Goal: Task Accomplishment & Management: Manage account settings

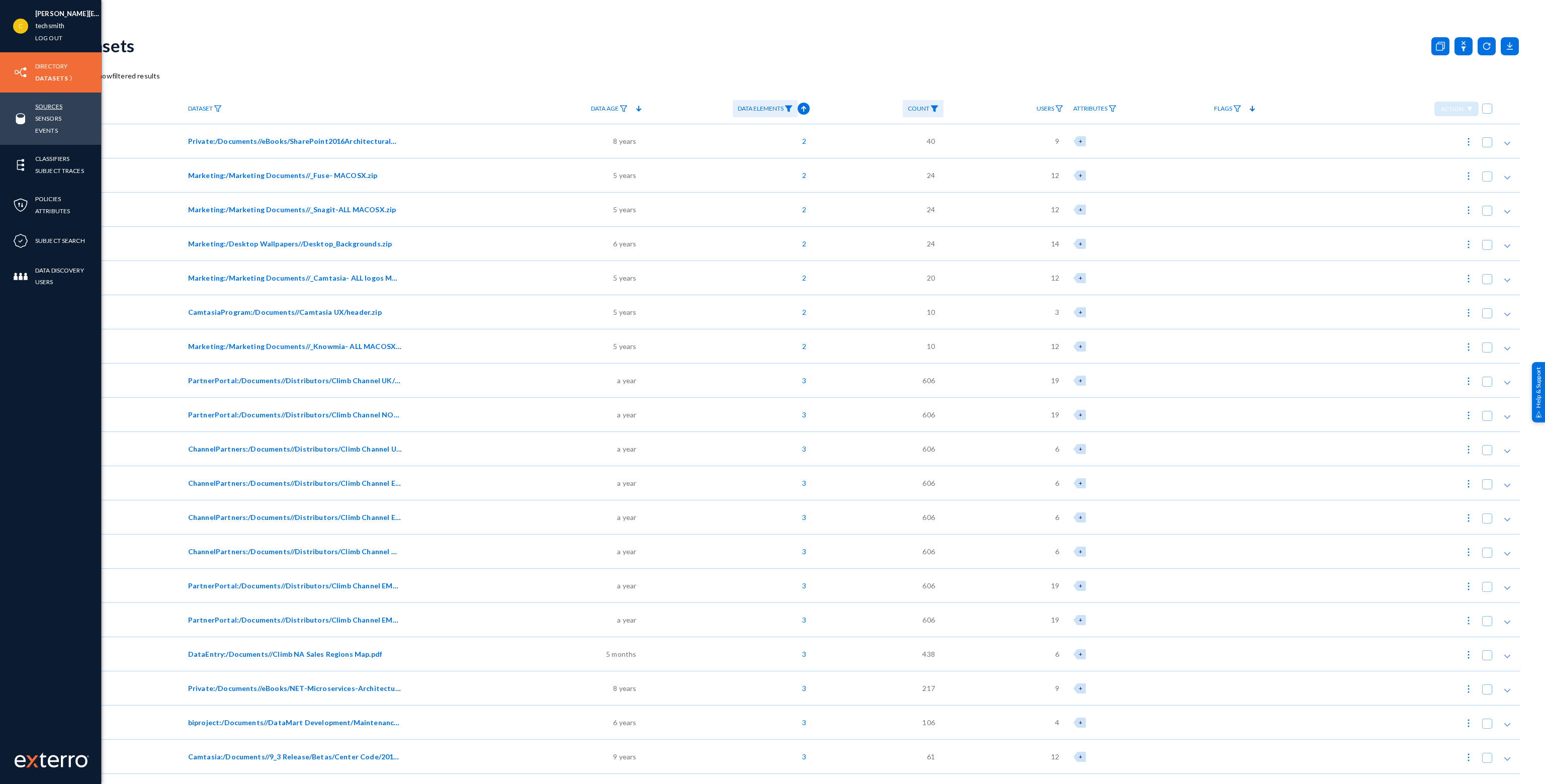
click at [41, 107] on link "Sources" at bounding box center [49, 106] width 27 height 12
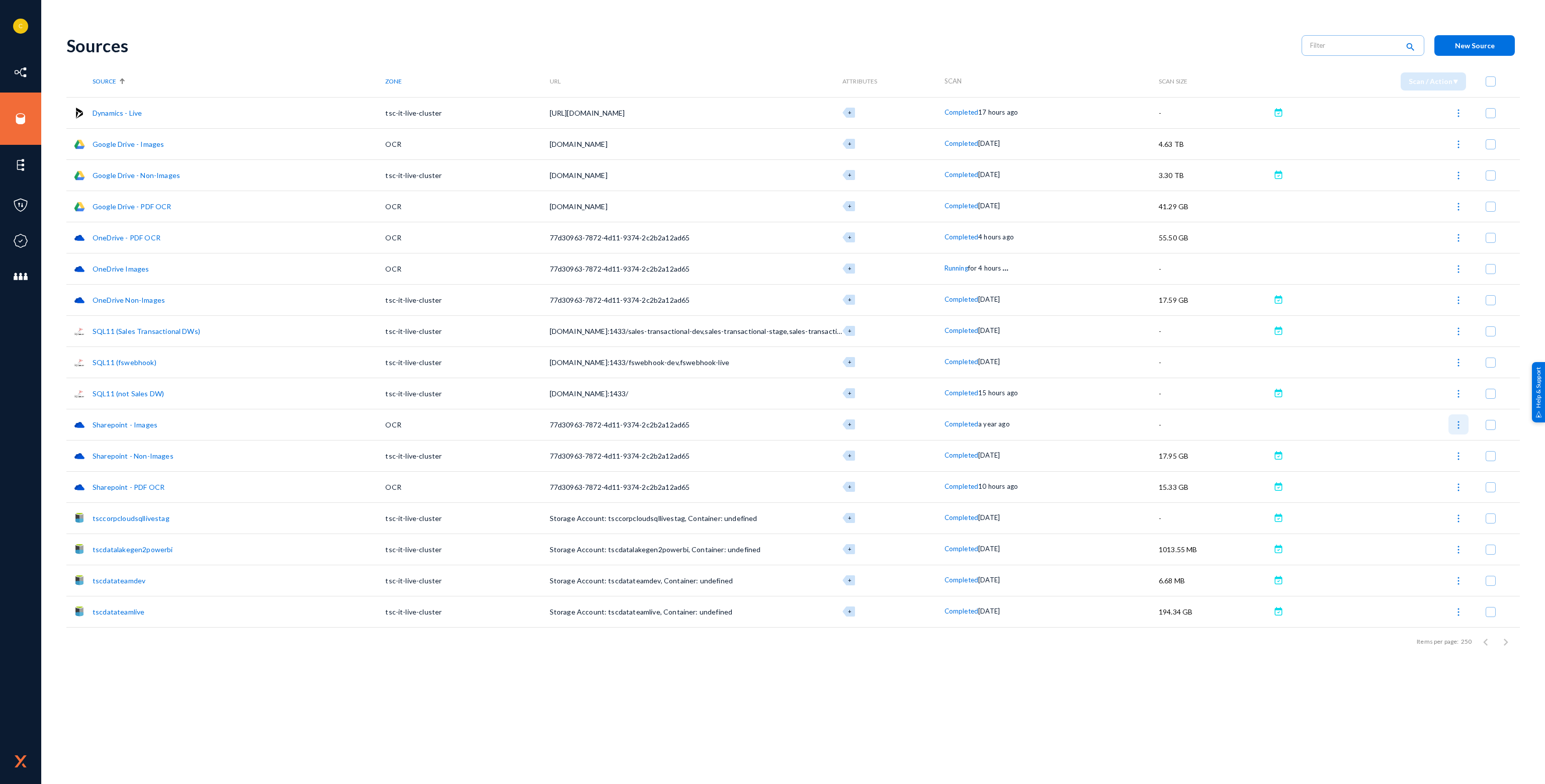
click at [1459, 422] on img at bounding box center [1458, 425] width 10 height 10
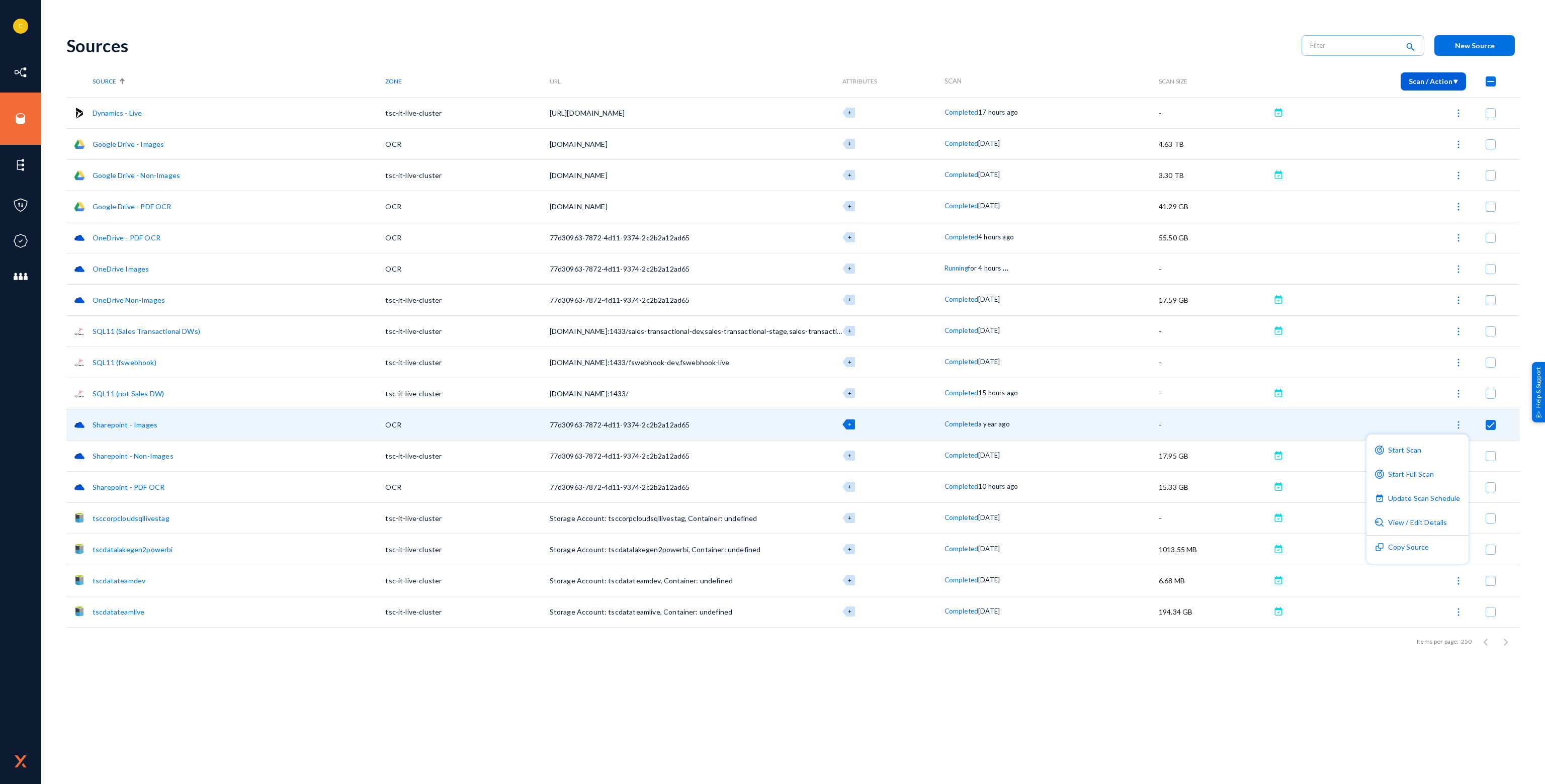
click at [1531, 423] on div at bounding box center [773, 392] width 1545 height 784
checkbox input "false"
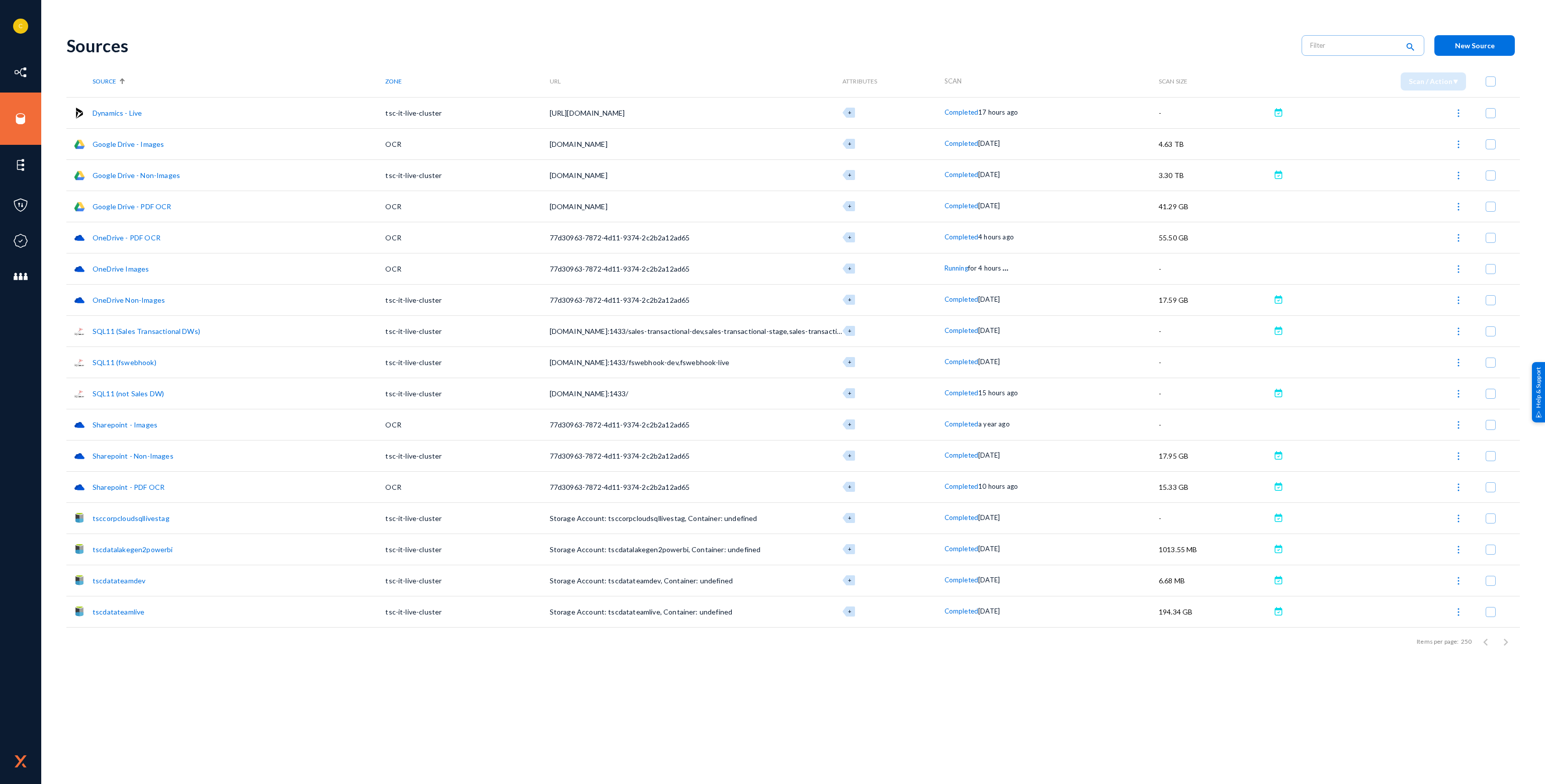
click at [1488, 431] on td at bounding box center [1494, 424] width 51 height 31
click at [129, 422] on link "Sharepoint - Images" at bounding box center [125, 424] width 65 height 8
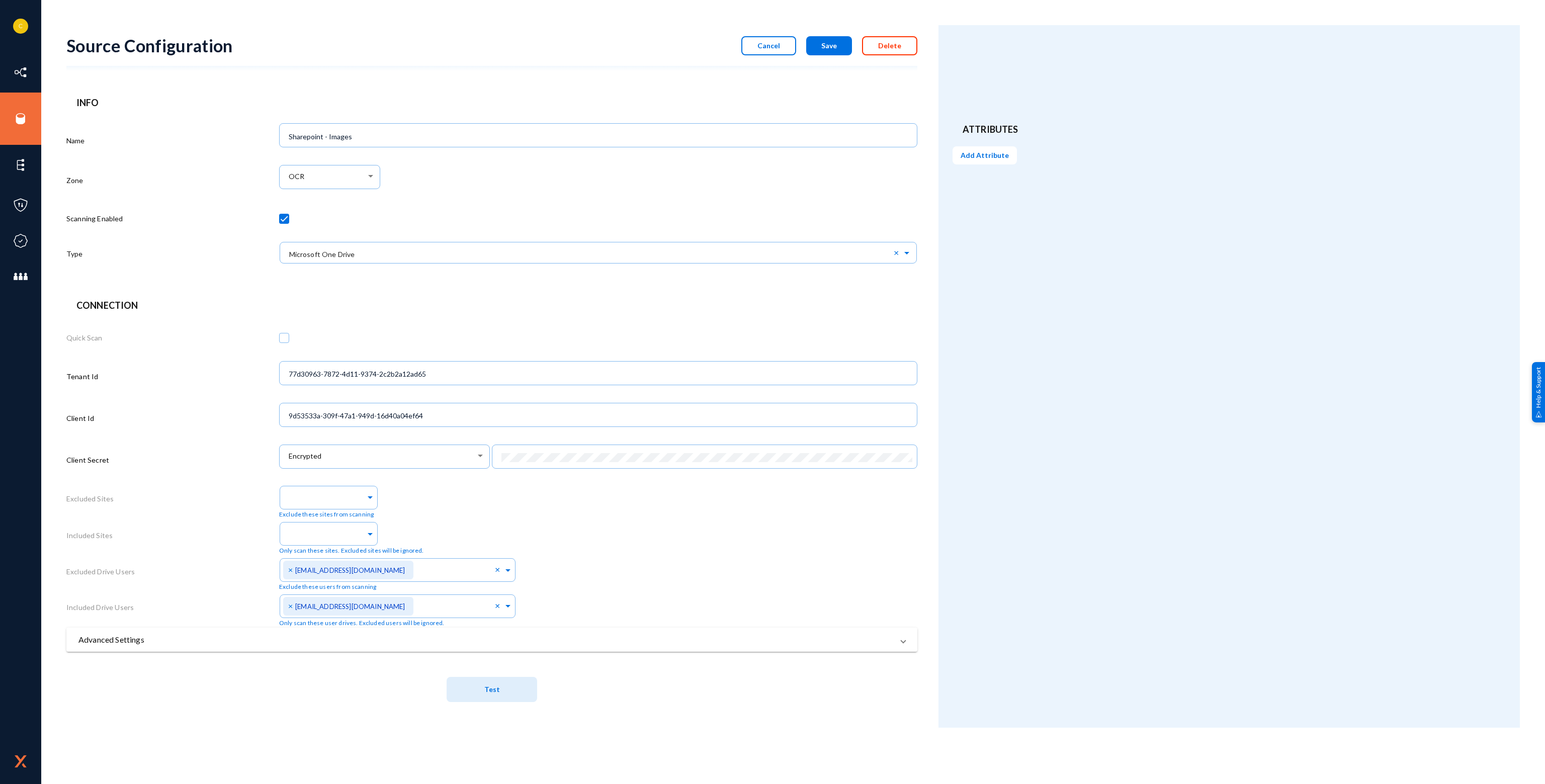
click at [898, 44] on span "Delete" at bounding box center [890, 45] width 23 height 8
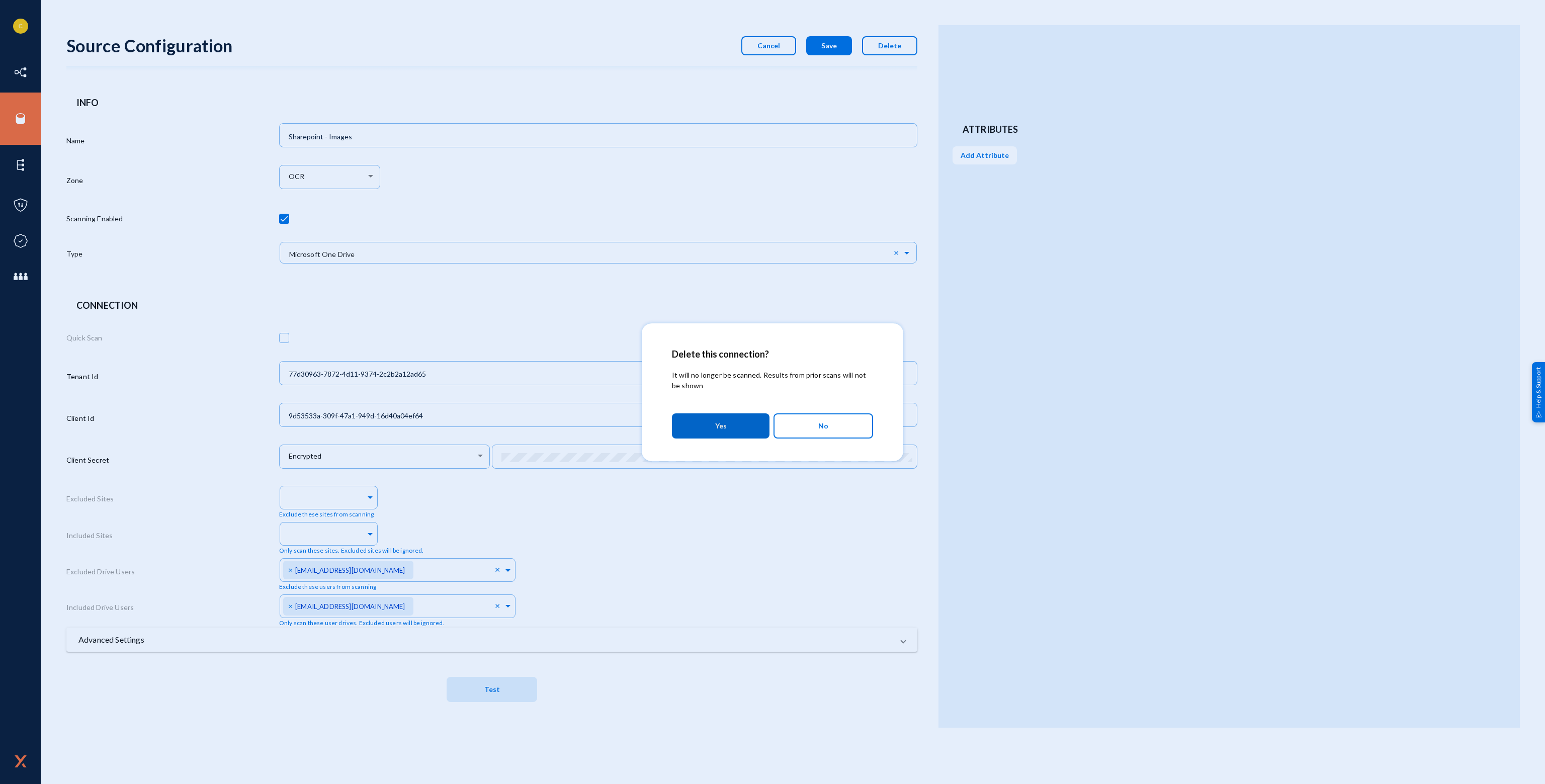
click at [747, 426] on button "Yes" at bounding box center [720, 426] width 98 height 25
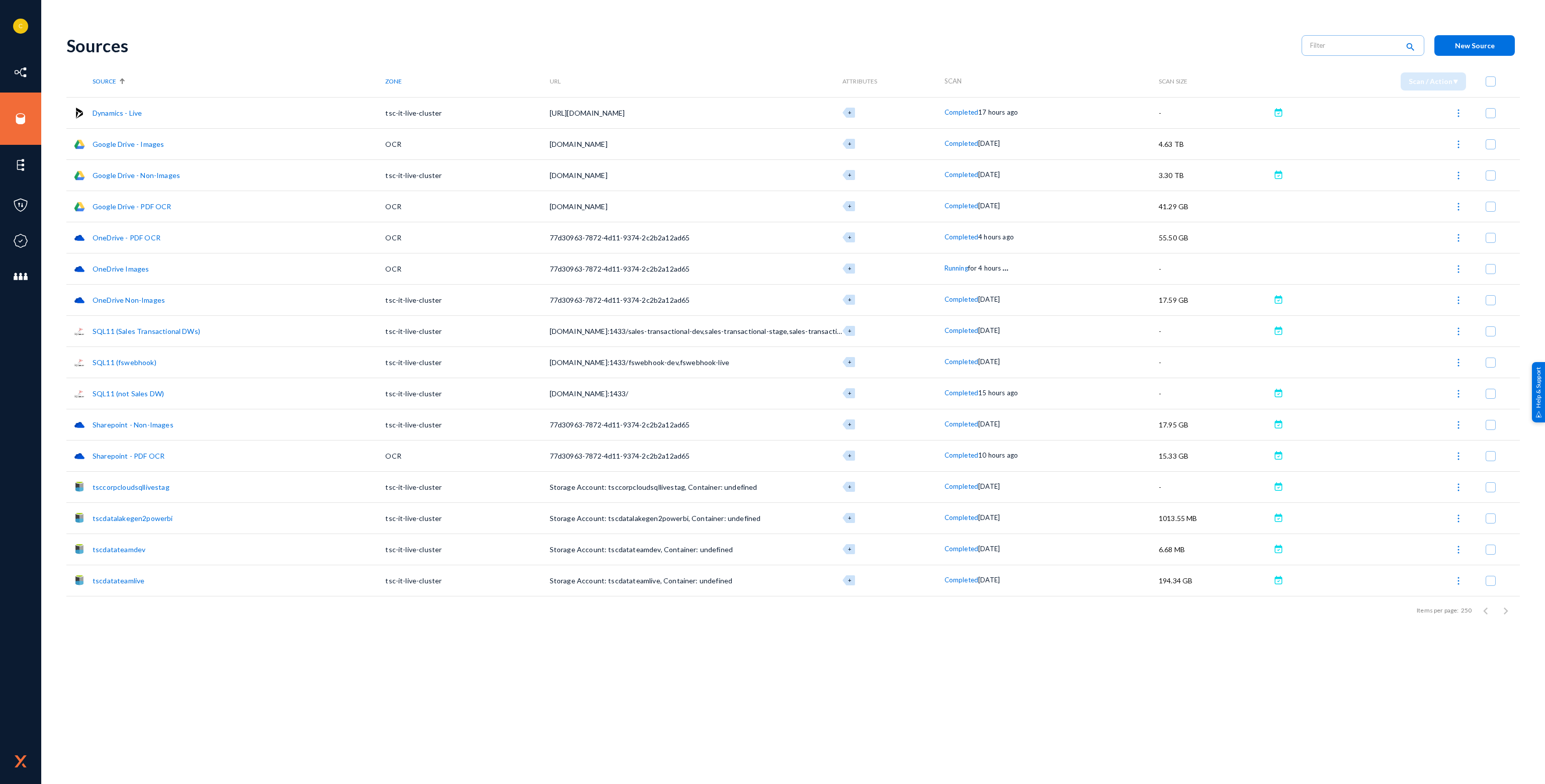
click at [146, 453] on link "Sharepoint - PDF OCR" at bounding box center [128, 455] width 72 height 8
click at [1457, 454] on img at bounding box center [1458, 456] width 10 height 10
checkbox input "true"
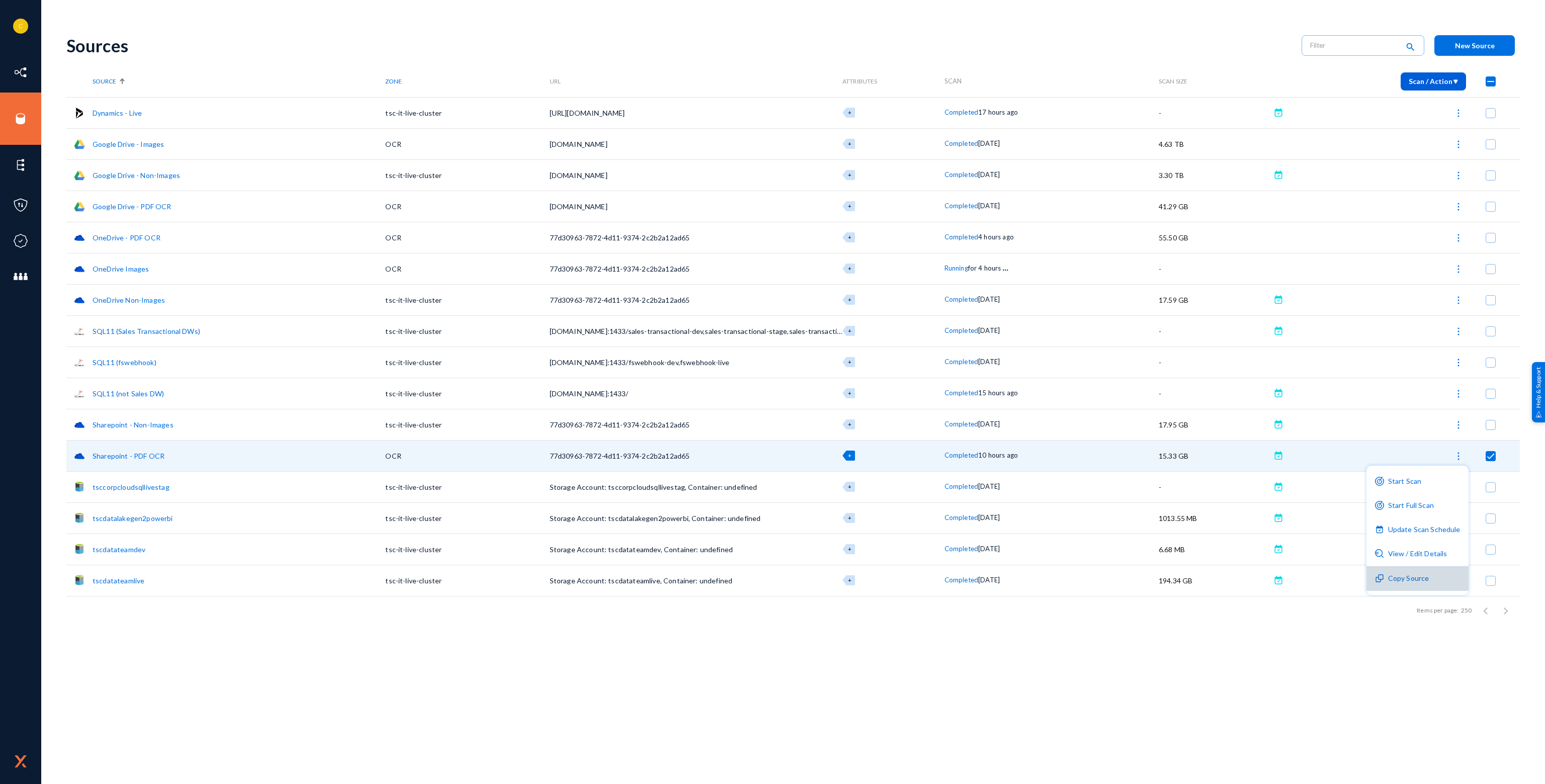
click at [1427, 580] on button "Copy Source" at bounding box center [1418, 578] width 102 height 24
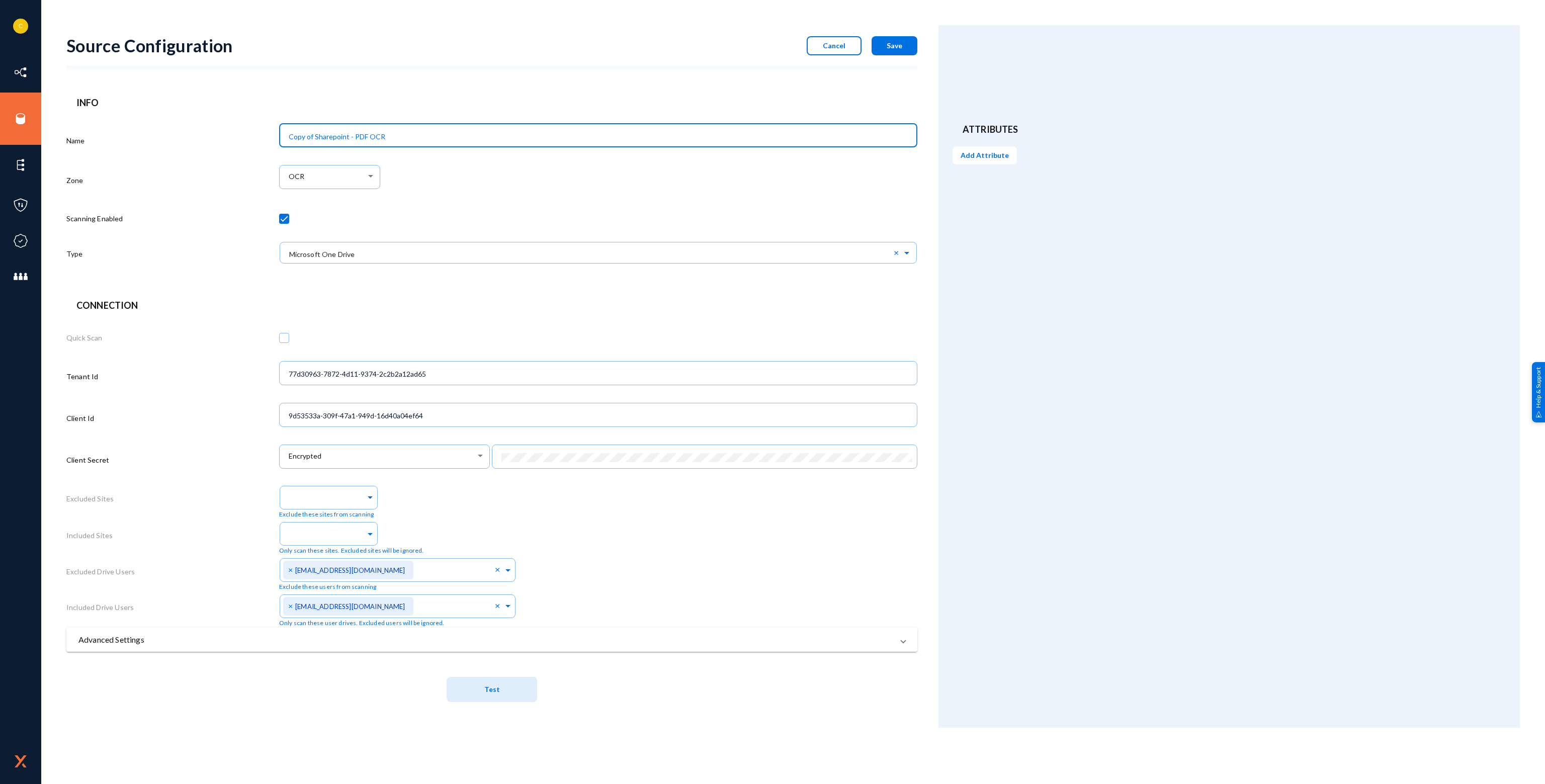
drag, startPoint x: 314, startPoint y: 140, endPoint x: 276, endPoint y: 137, distance: 38.1
click at [276, 137] on div "Name Copy of Sharepoint - PDF OCR Zone OCR Scanning Enabled Type × Microsoft On…" at bounding box center [492, 197] width 851 height 154
drag, startPoint x: 330, startPoint y: 135, endPoint x: 397, endPoint y: 129, distance: 67.3
click at [397, 129] on div "Sharepoint - PDF OCR" at bounding box center [598, 135] width 628 height 26
type input "Sharepoint - Images"
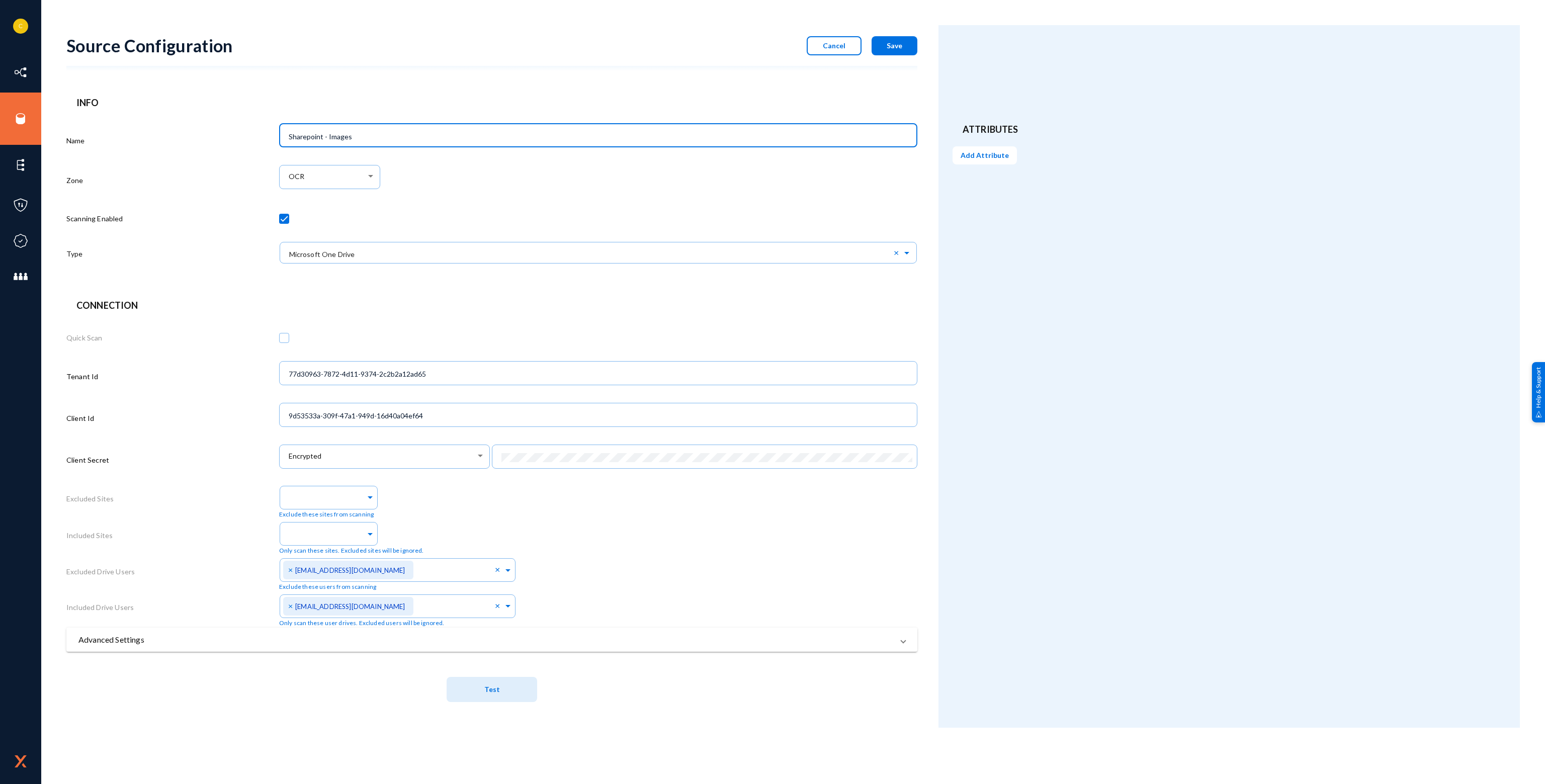
click at [423, 76] on form "Source Configuration Cancel Save Info Name Sharepoint - Images Zone OCR Scannin…" at bounding box center [503, 376] width 872 height 702
click at [505, 637] on mat-panel-title "Advanced Settings" at bounding box center [485, 639] width 815 height 12
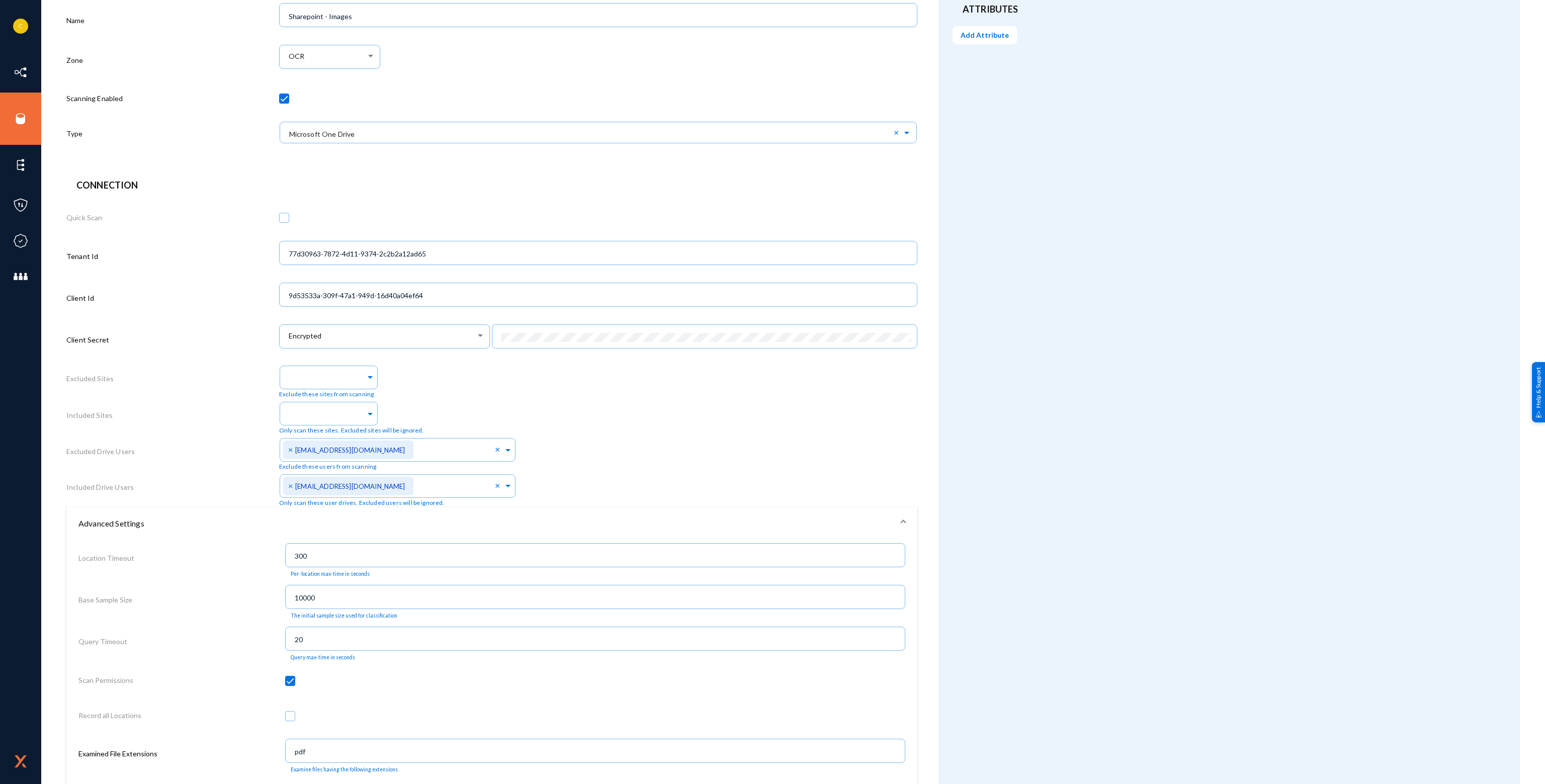
scroll to position [352, 0]
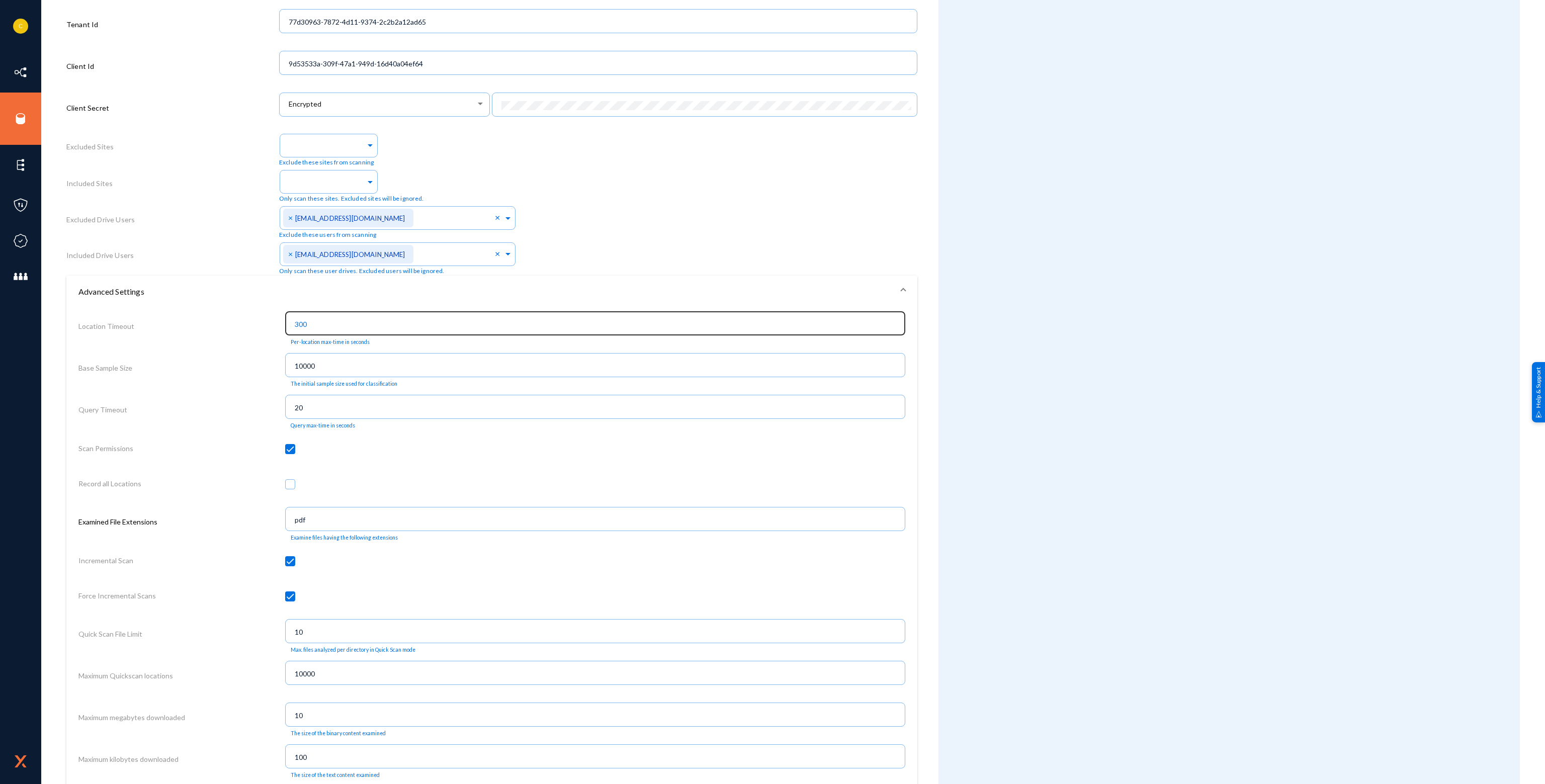
click at [365, 325] on input "300" at bounding box center [597, 324] width 606 height 9
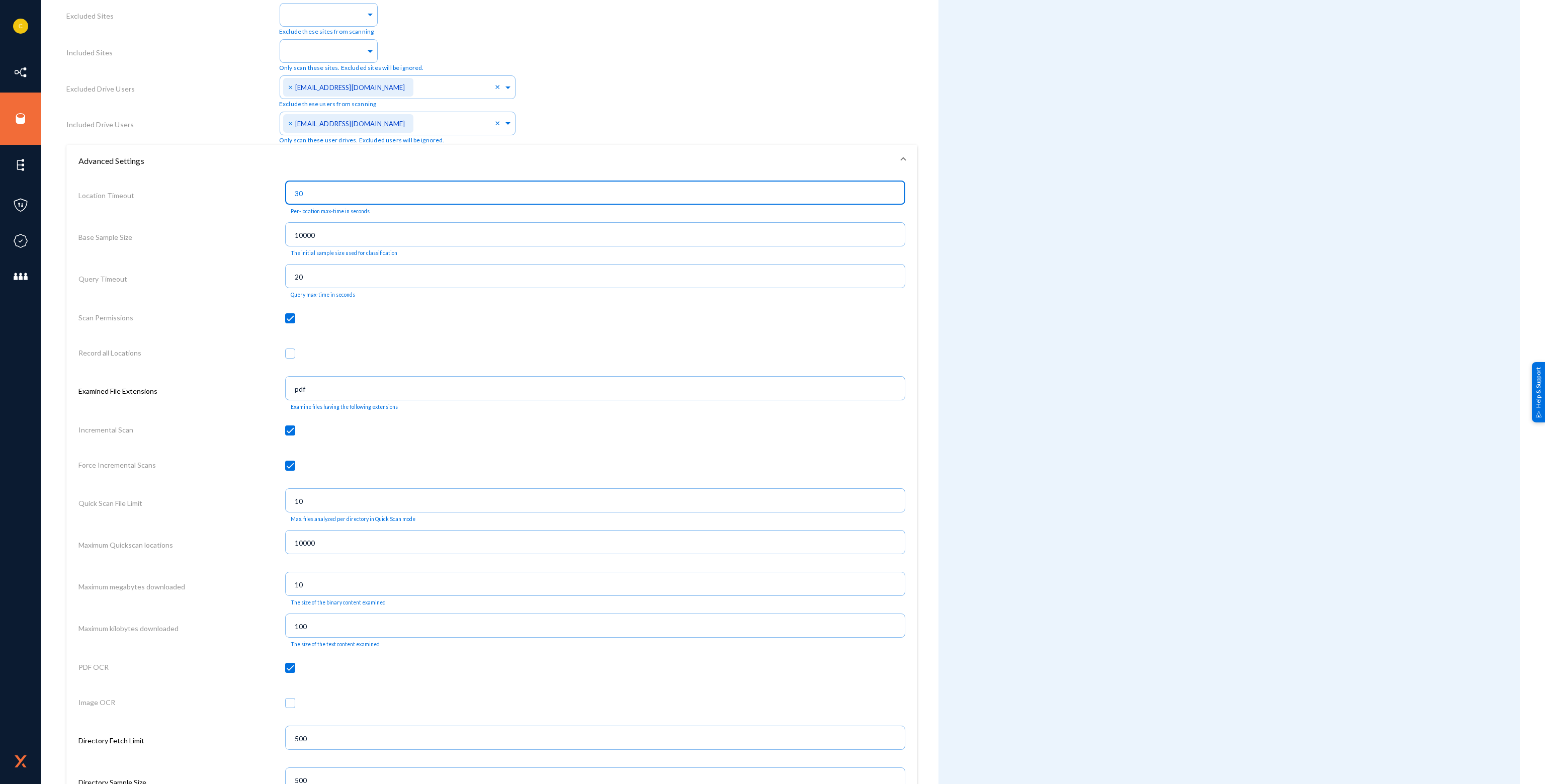
scroll to position [503, 0]
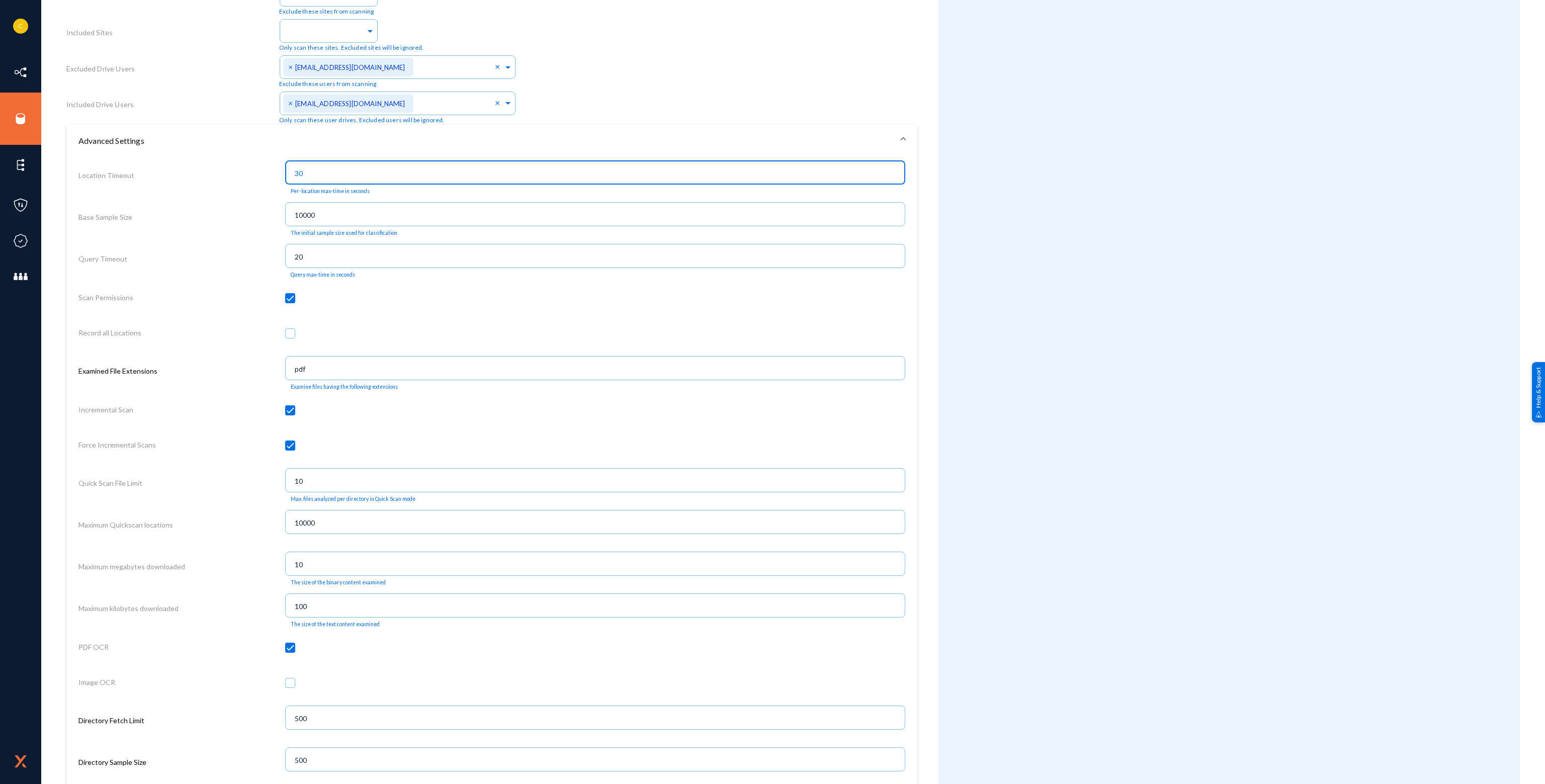
type input "30"
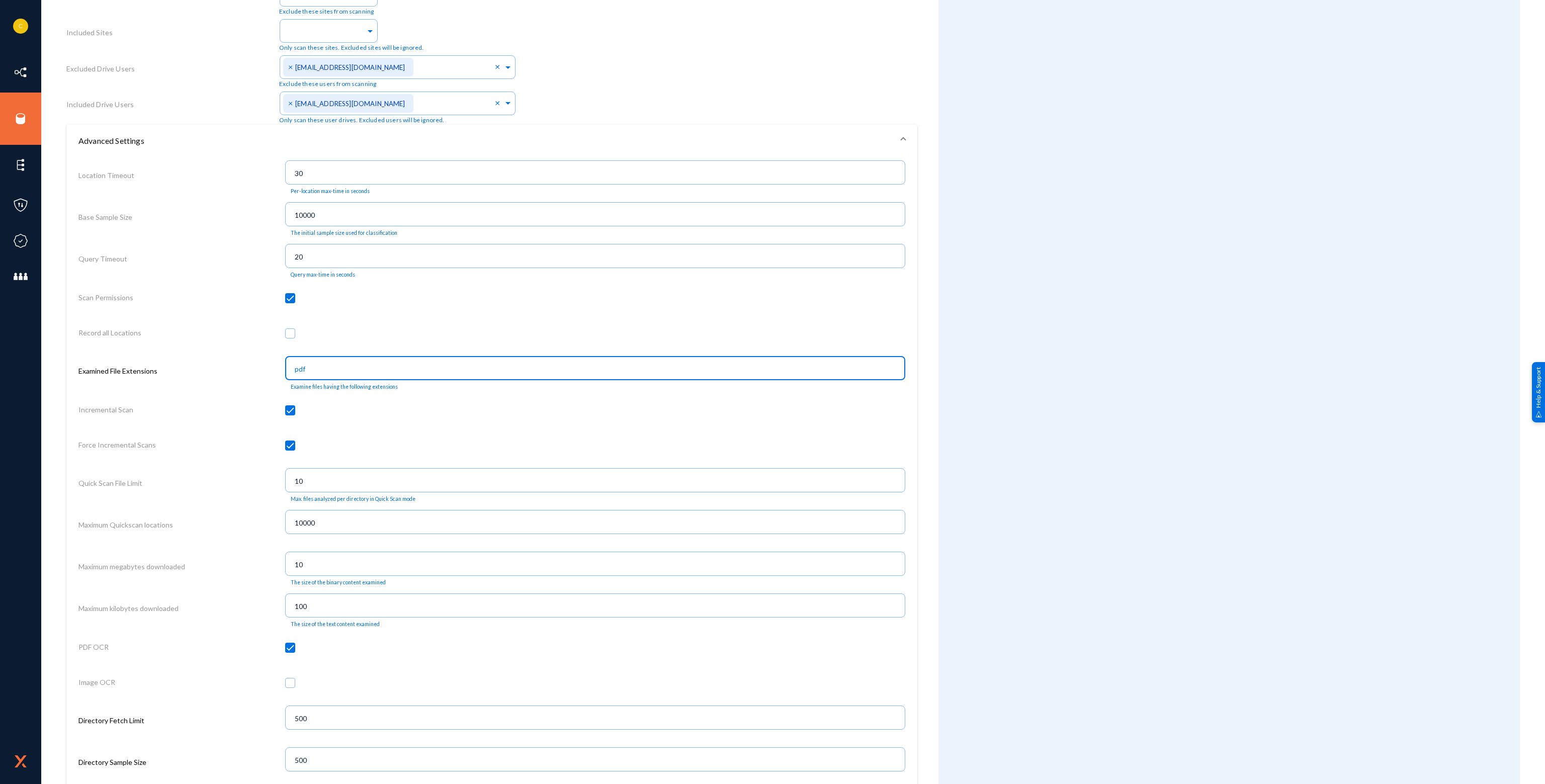
drag, startPoint x: 351, startPoint y: 366, endPoint x: 276, endPoint y: 367, distance: 75.0
click at [276, 367] on div "Examined File Extensions pdf Examine files having the following extensions" at bounding box center [492, 373] width 827 height 42
paste input "ng, jpg, jpeg, tiff, snagx, svg, snagproj, snag"
type input "png, jpg, jpeg, tiff, snagx, svg, snagproj, snag"
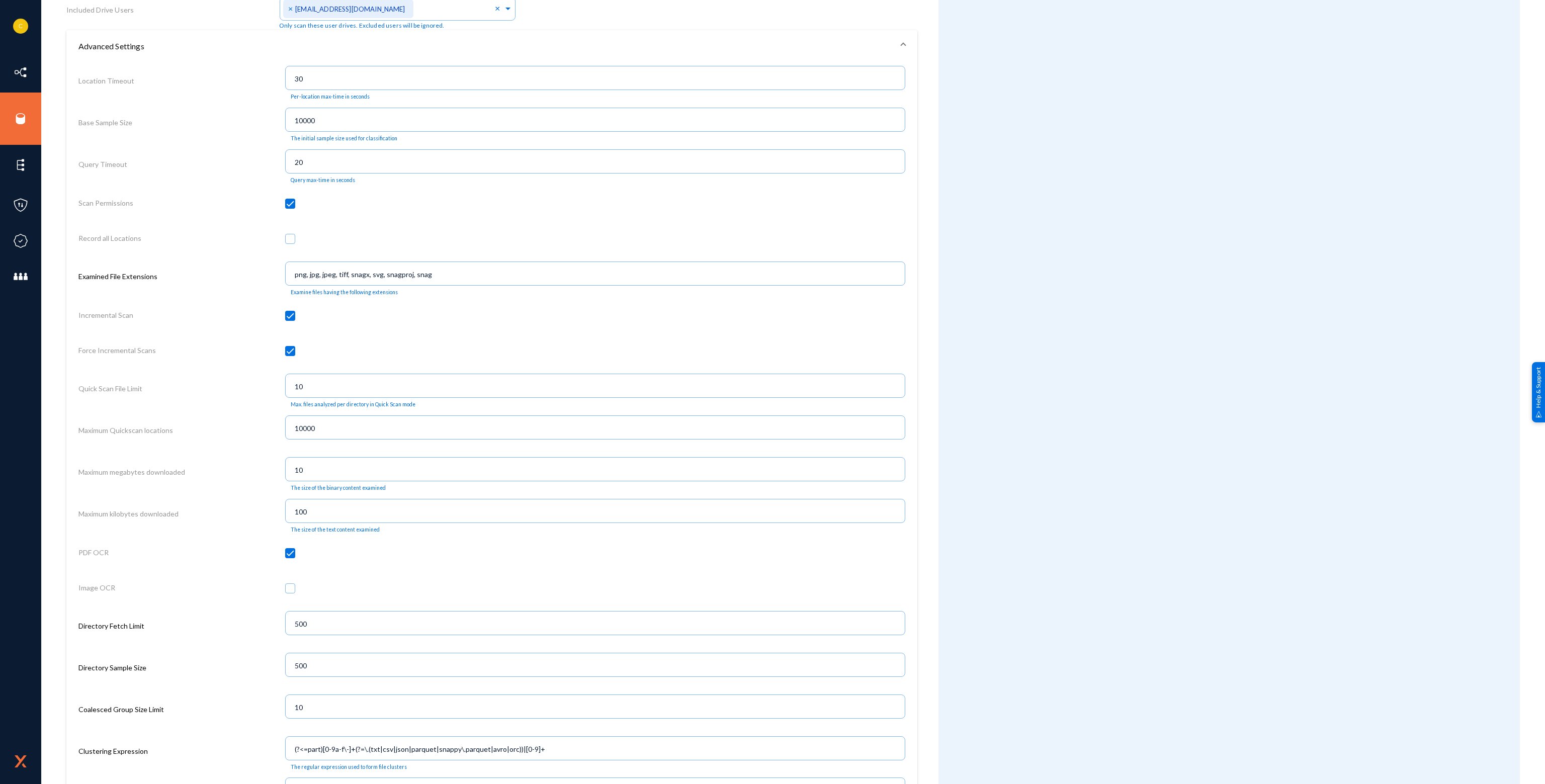
scroll to position [604, 0]
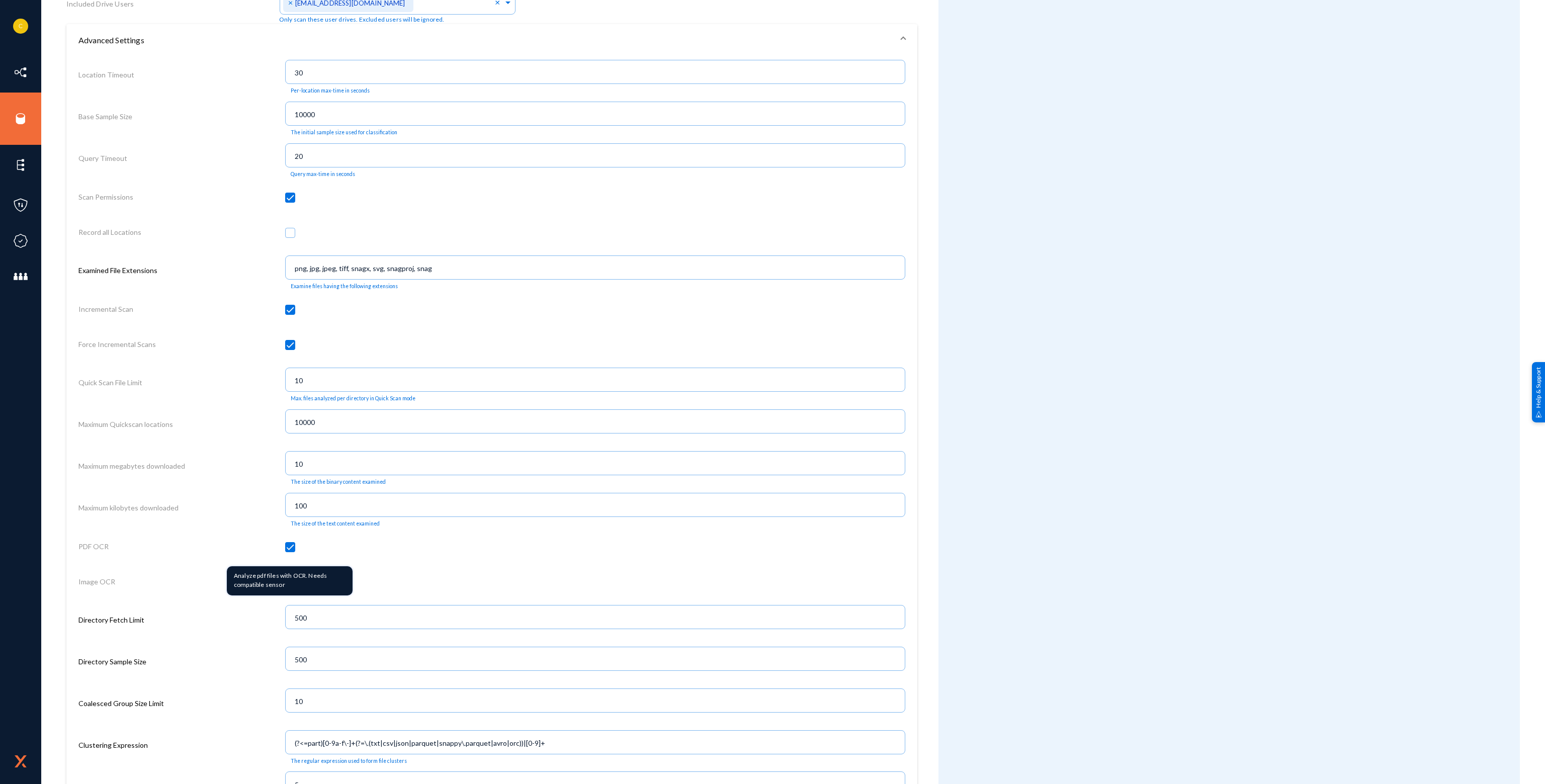
click at [286, 547] on span at bounding box center [290, 547] width 10 height 10
click at [290, 552] on input "checkbox" at bounding box center [290, 552] width 1 height 1
checkbox input "false"
click at [286, 587] on span at bounding box center [290, 582] width 10 height 10
click at [290, 588] on input "checkbox" at bounding box center [290, 587] width 1 height 1
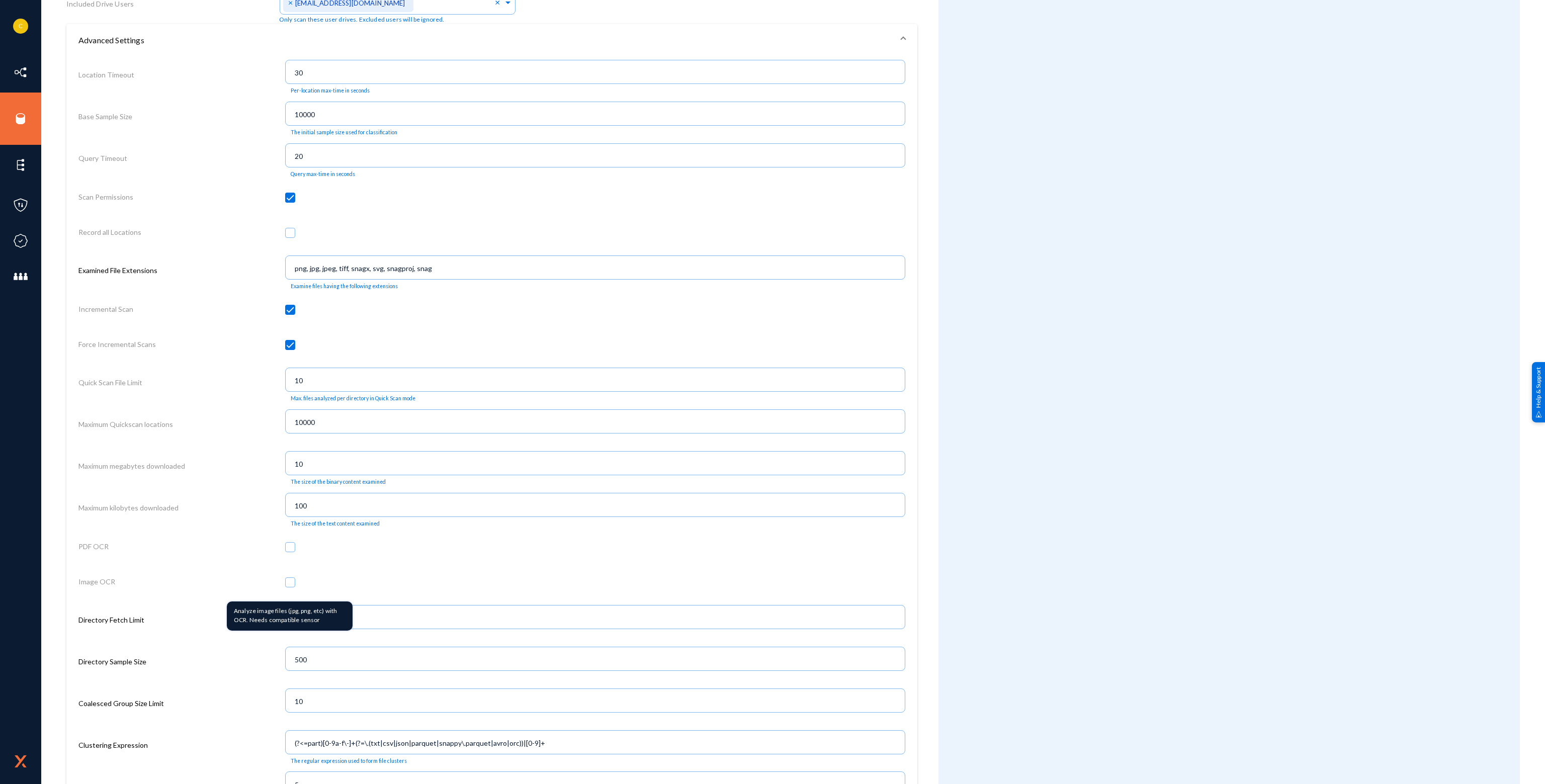
checkbox input "true"
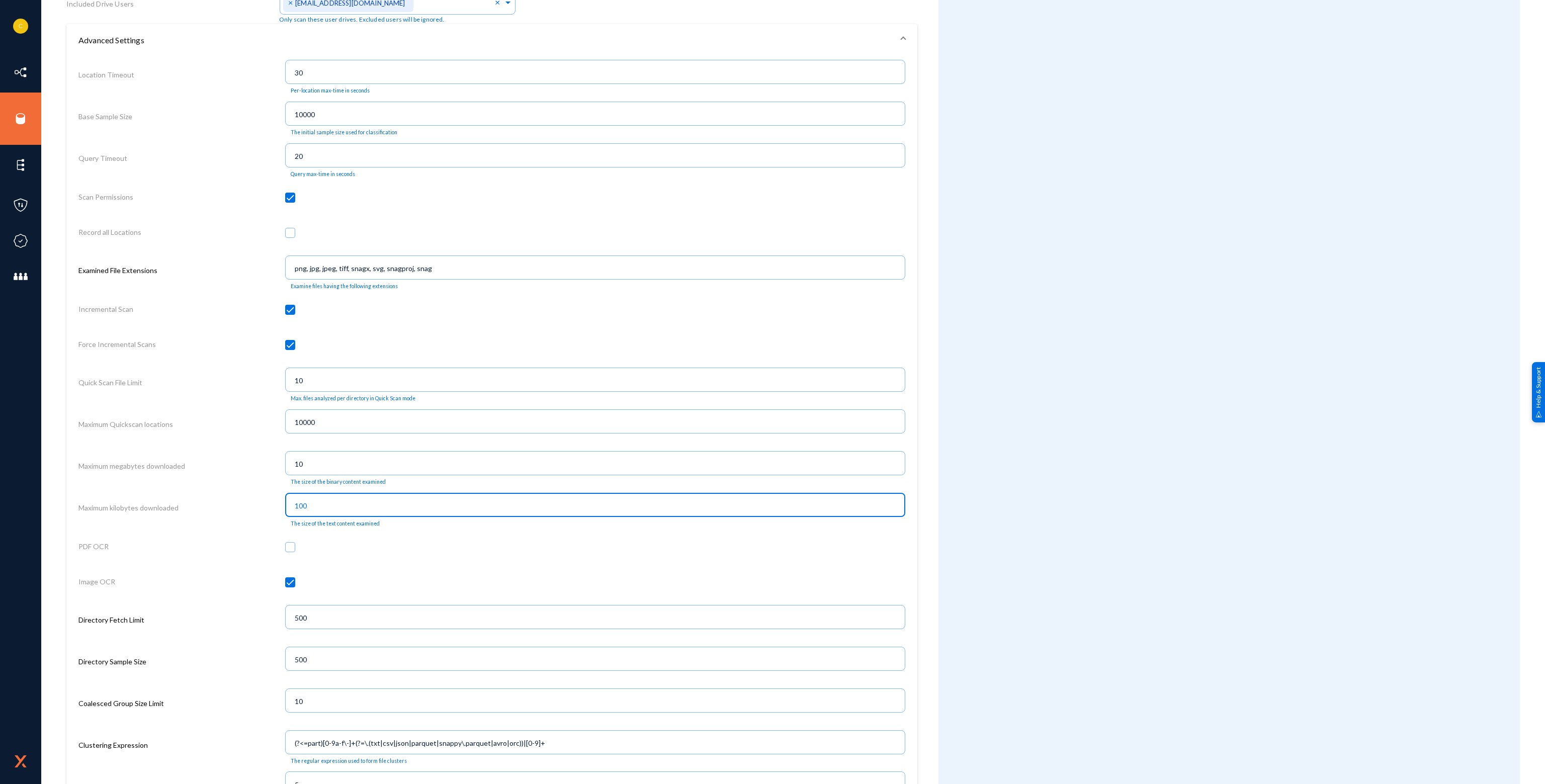
click at [421, 505] on input "100" at bounding box center [597, 506] width 606 height 9
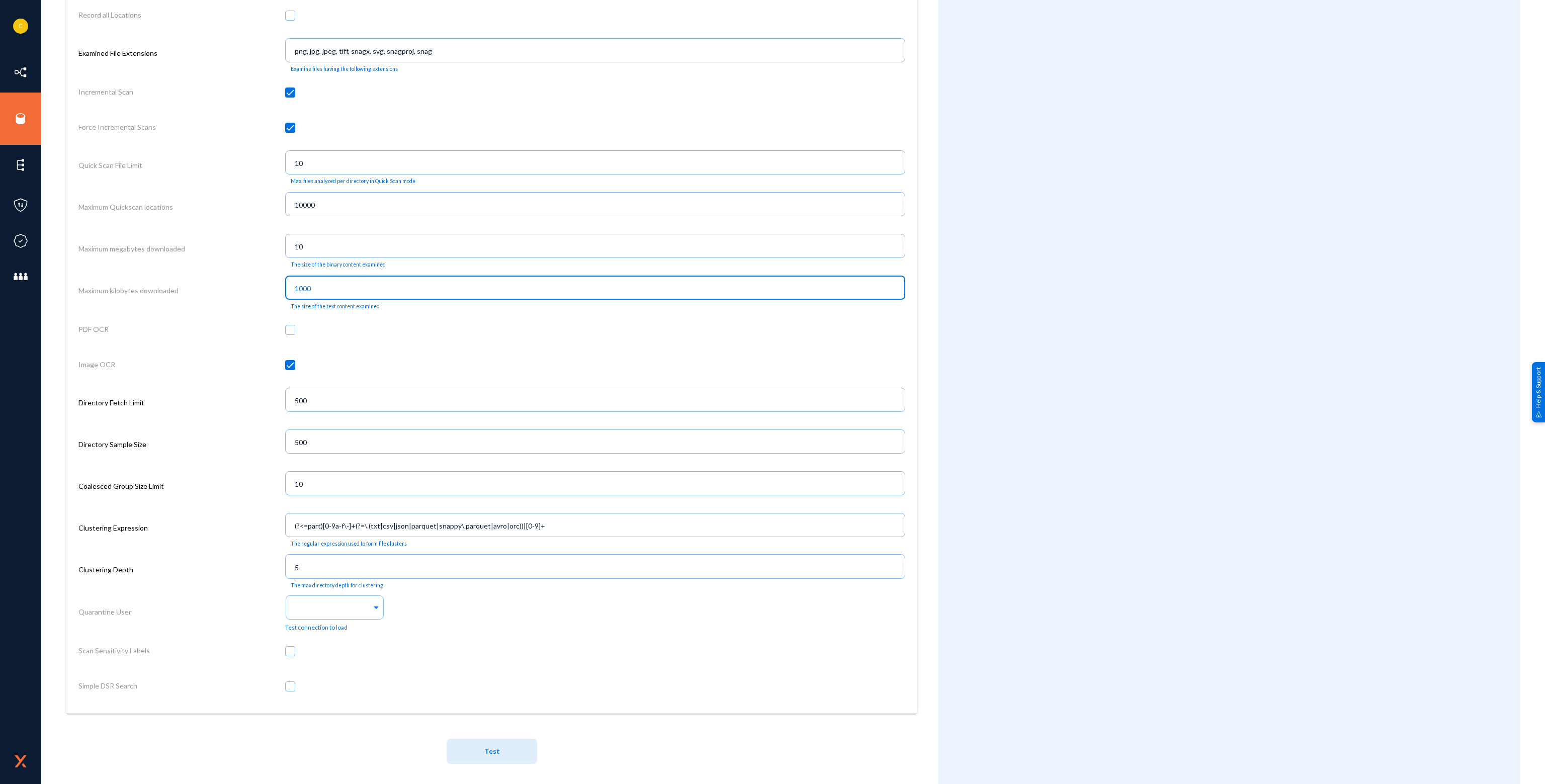
scroll to position [830, 0]
type input "1000"
click at [521, 751] on button "Test" at bounding box center [492, 745] width 91 height 25
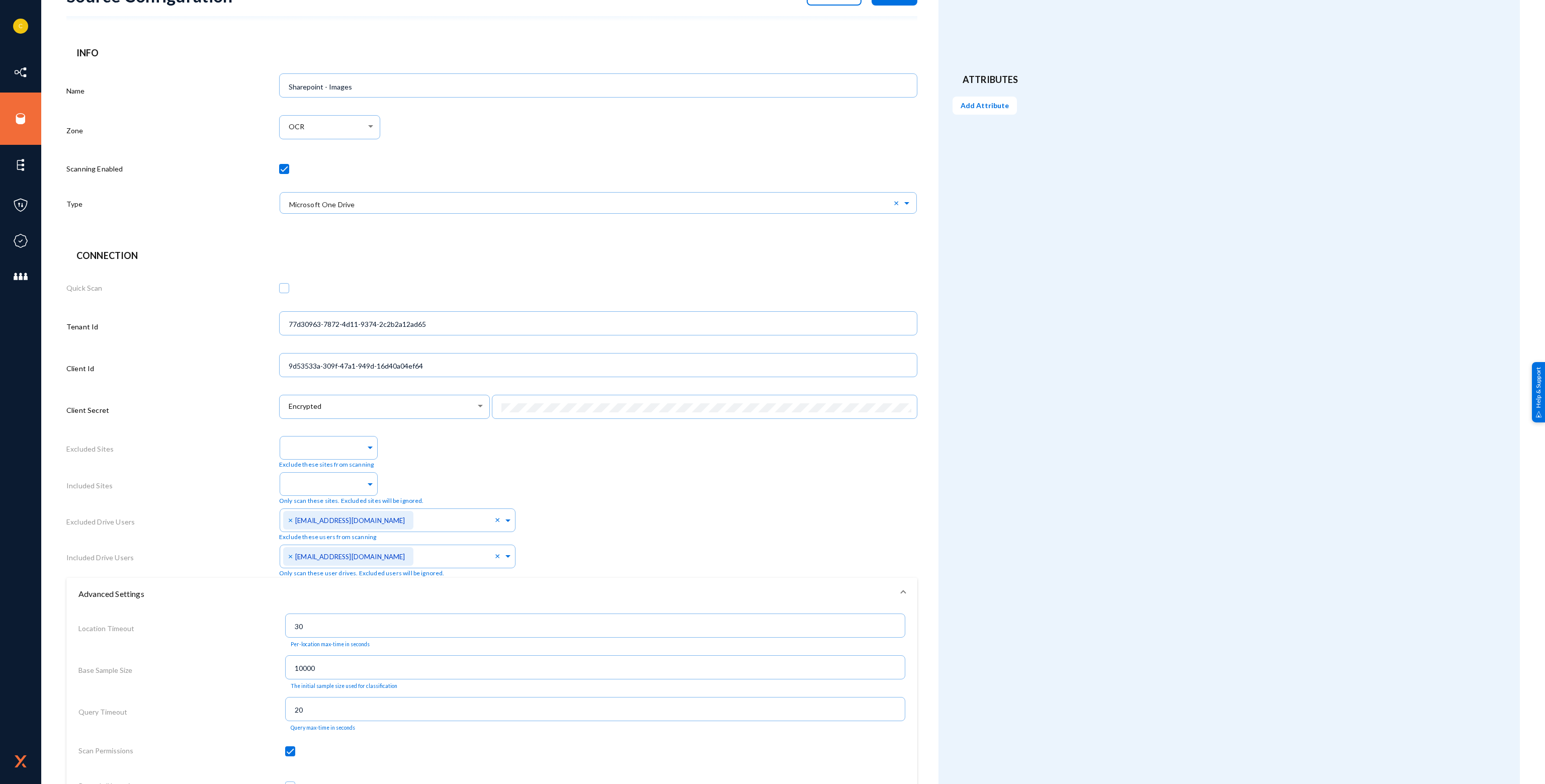
scroll to position [0, 0]
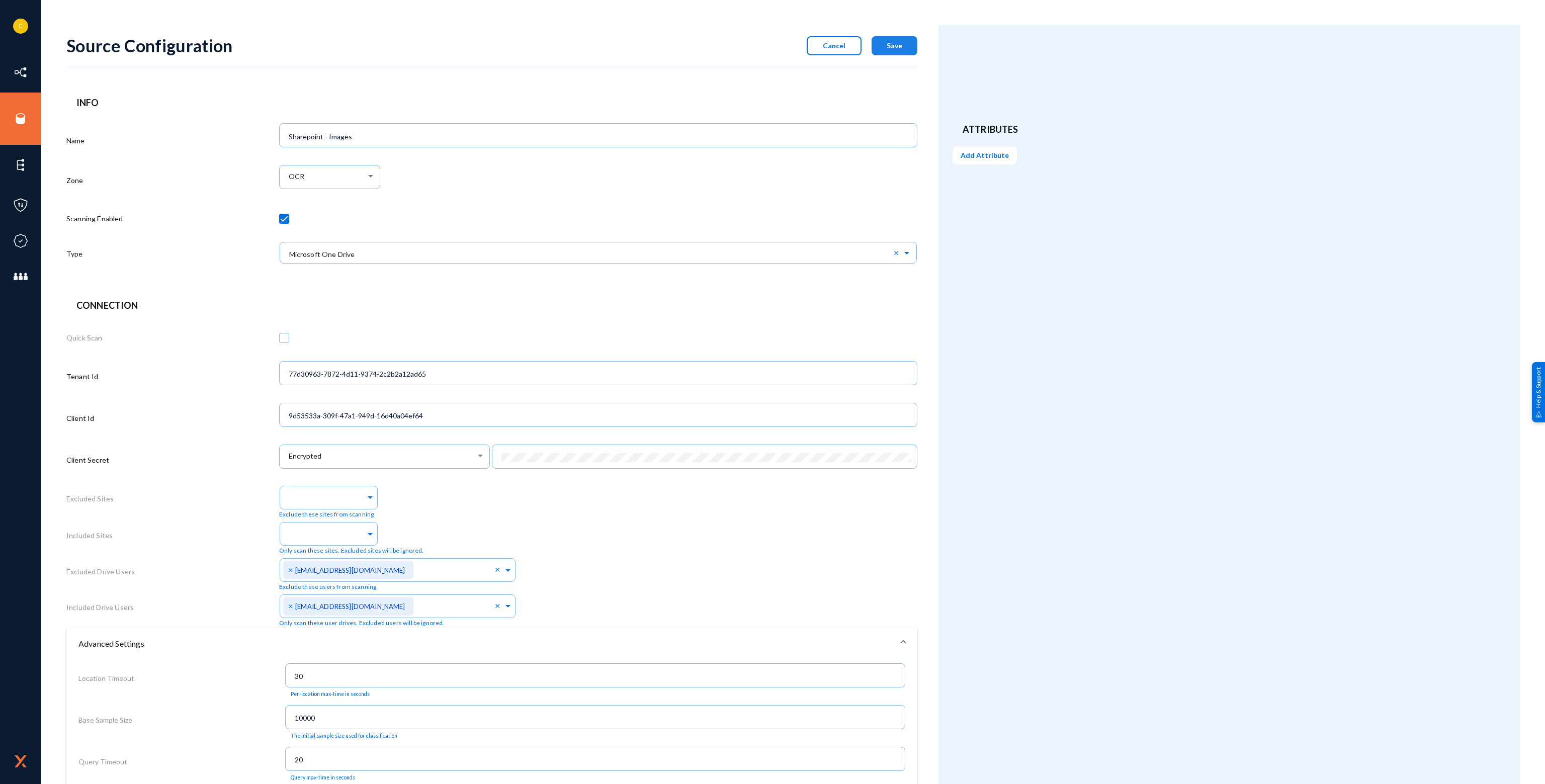
click at [881, 50] on button "Save" at bounding box center [894, 46] width 46 height 19
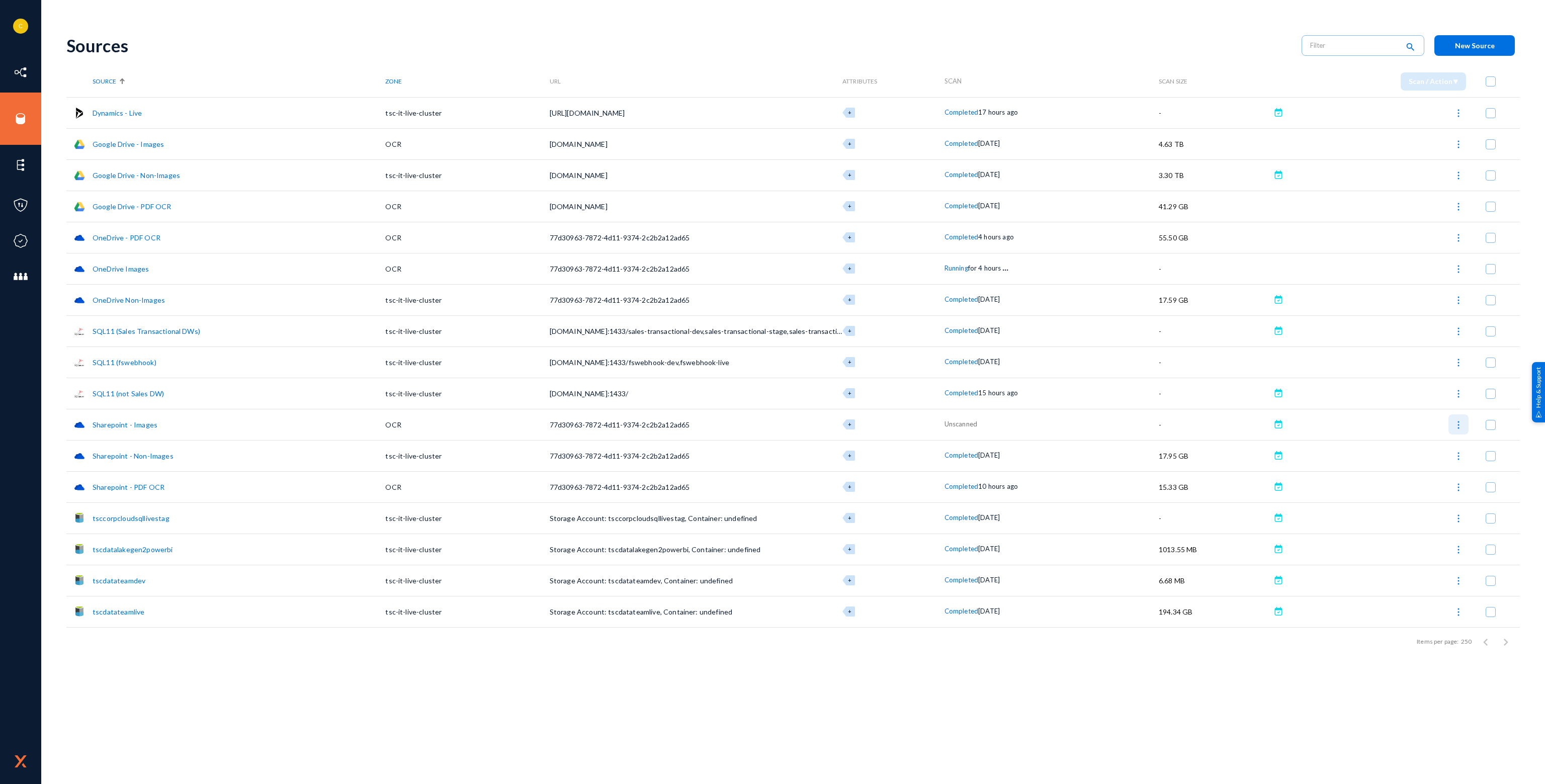
click at [1459, 426] on img at bounding box center [1458, 425] width 10 height 10
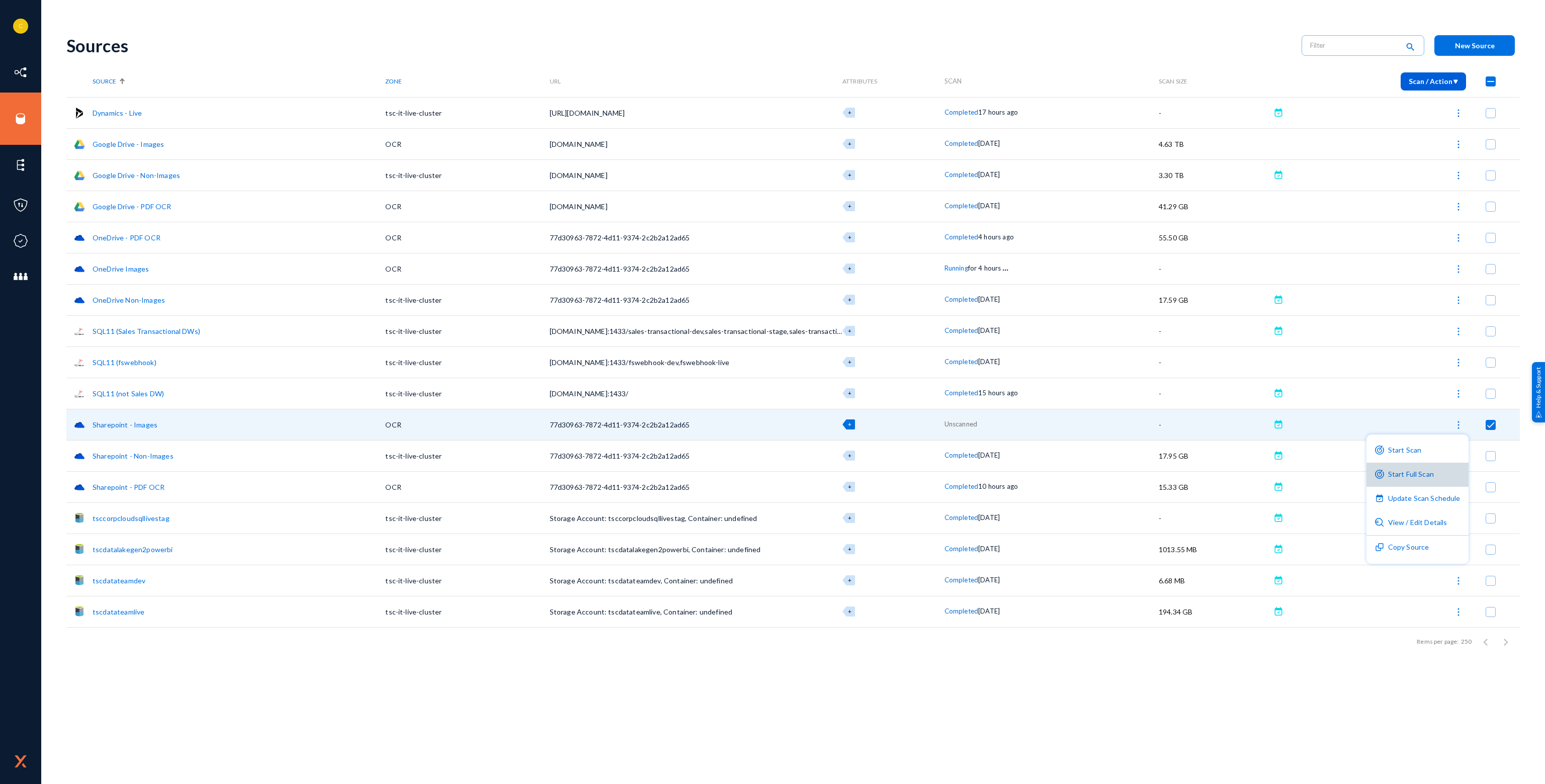
click at [1430, 477] on button "Start Full Scan" at bounding box center [1418, 474] width 102 height 24
checkbox input "false"
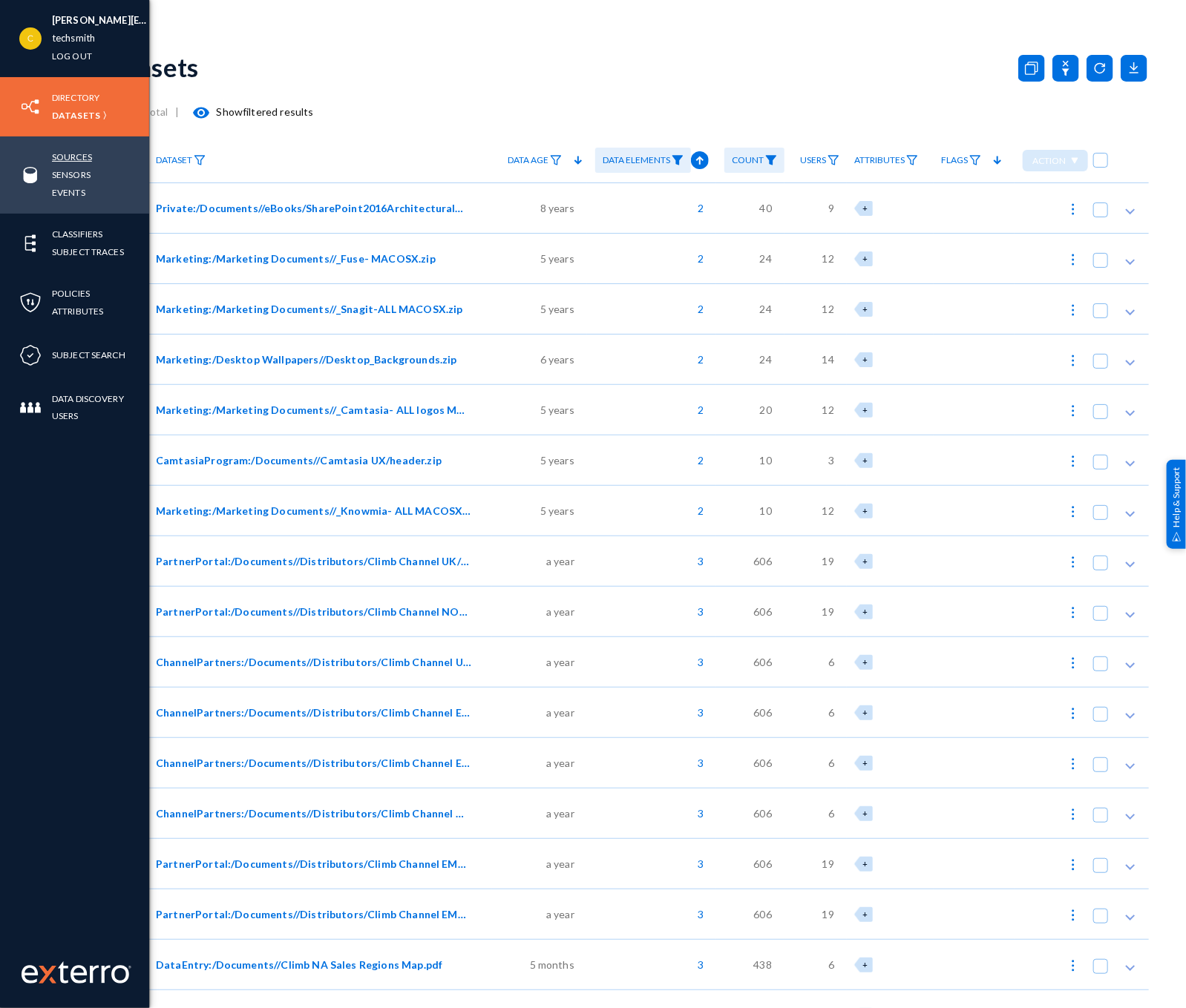
click at [69, 152] on link "Sources" at bounding box center [72, 157] width 40 height 17
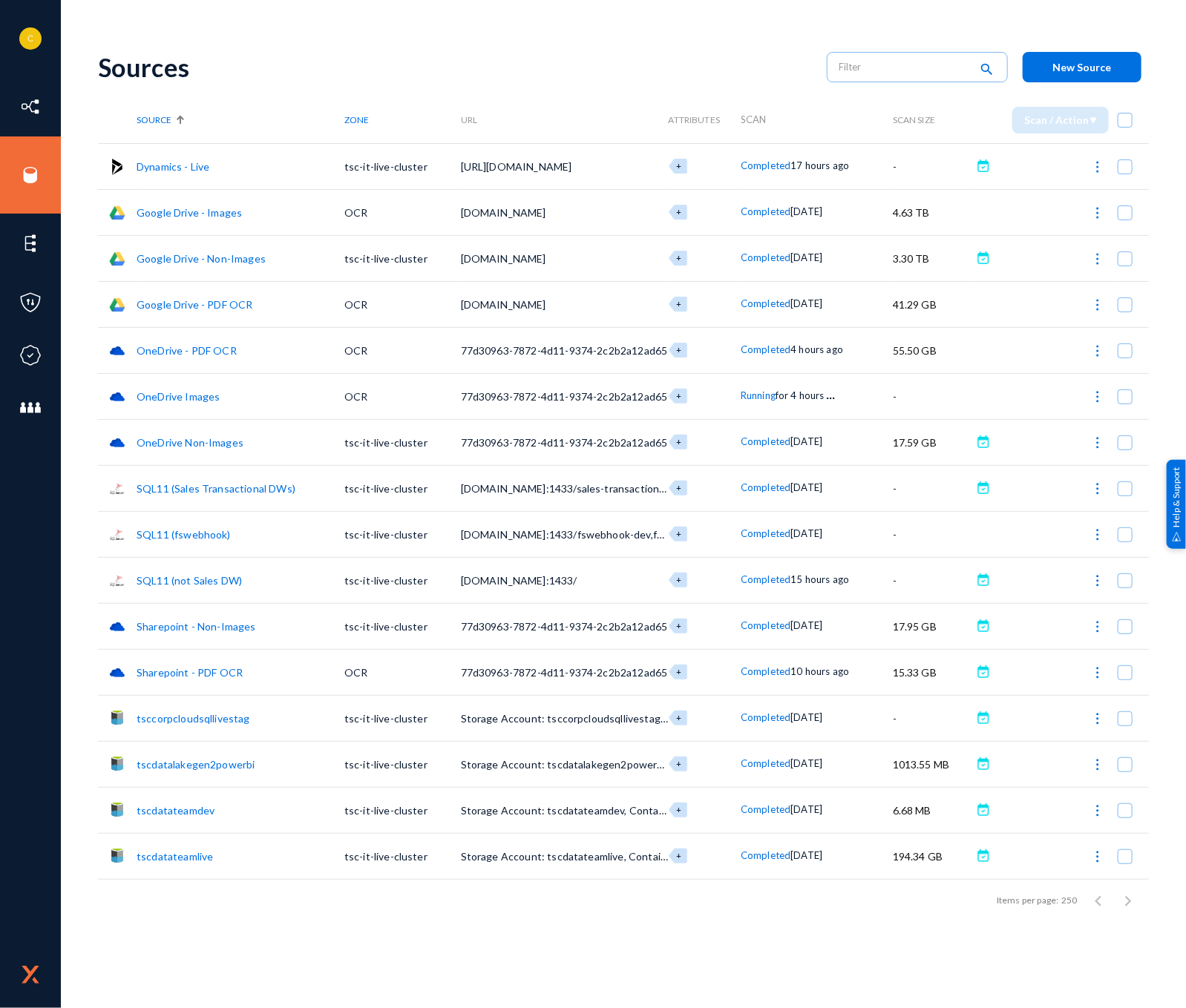
click at [187, 398] on link "OneDrive Images" at bounding box center [178, 396] width 83 height 12
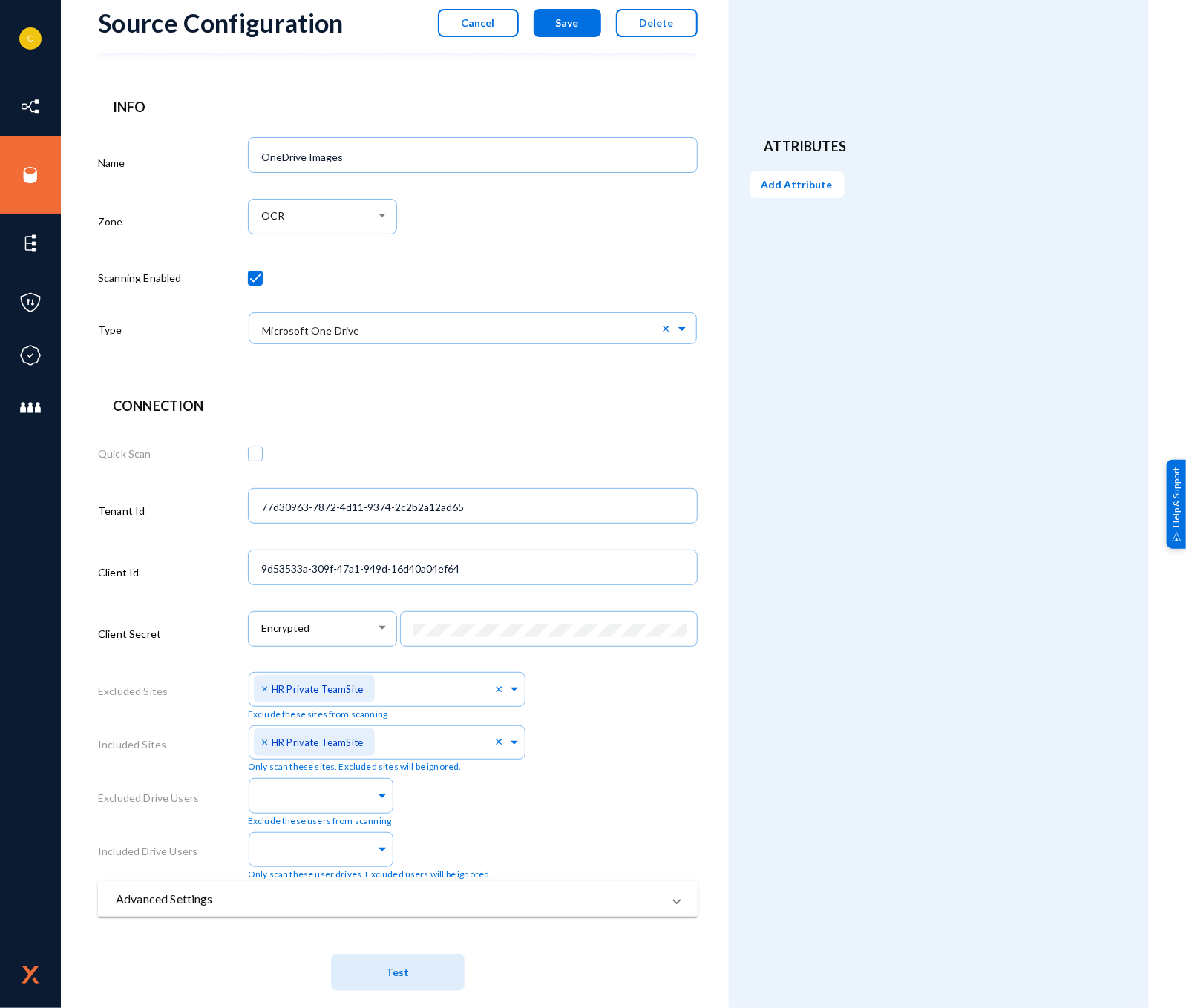
scroll to position [67, 0]
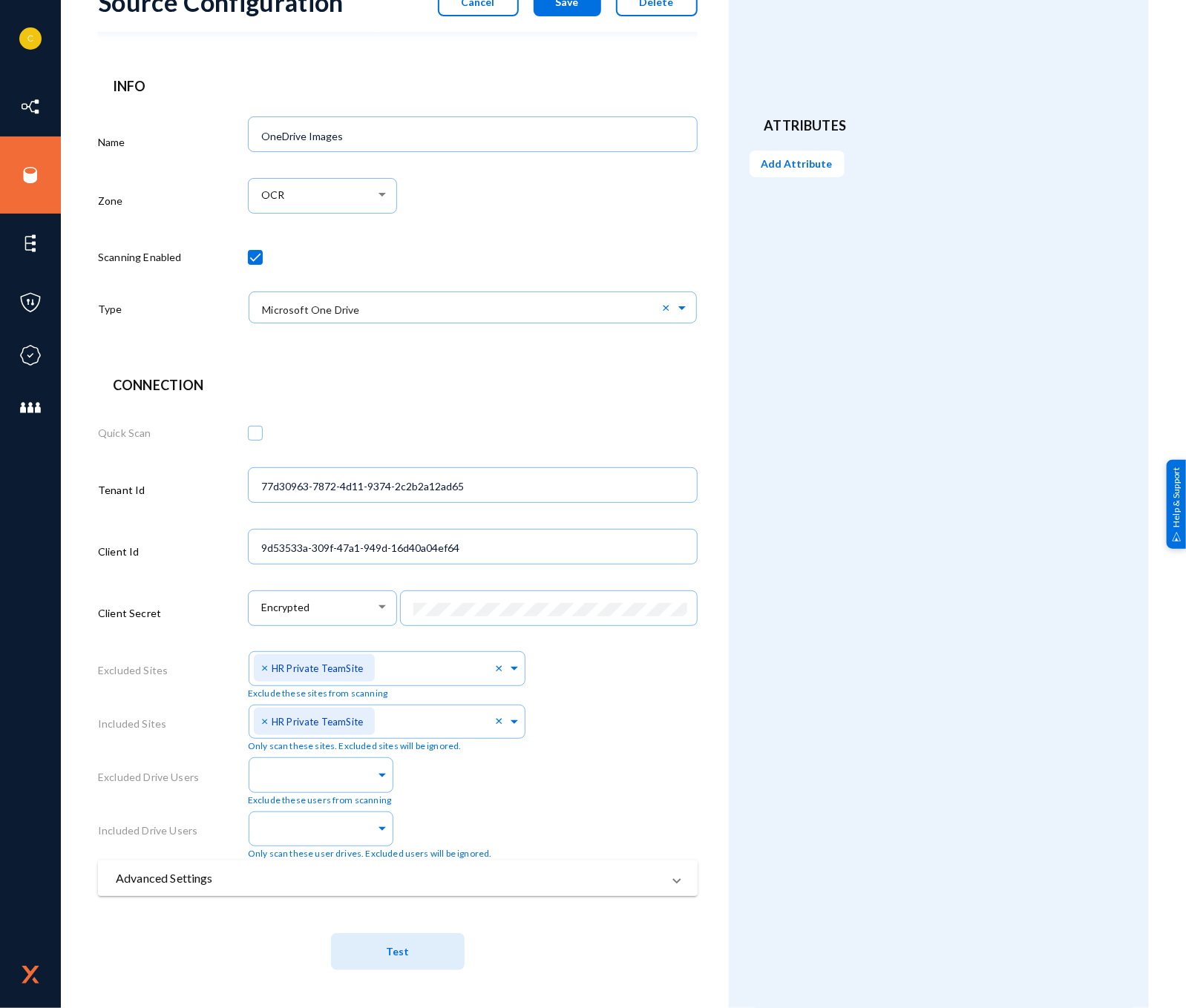
click at [303, 872] on mat-panel-title "Advanced Settings" at bounding box center [389, 878] width 546 height 18
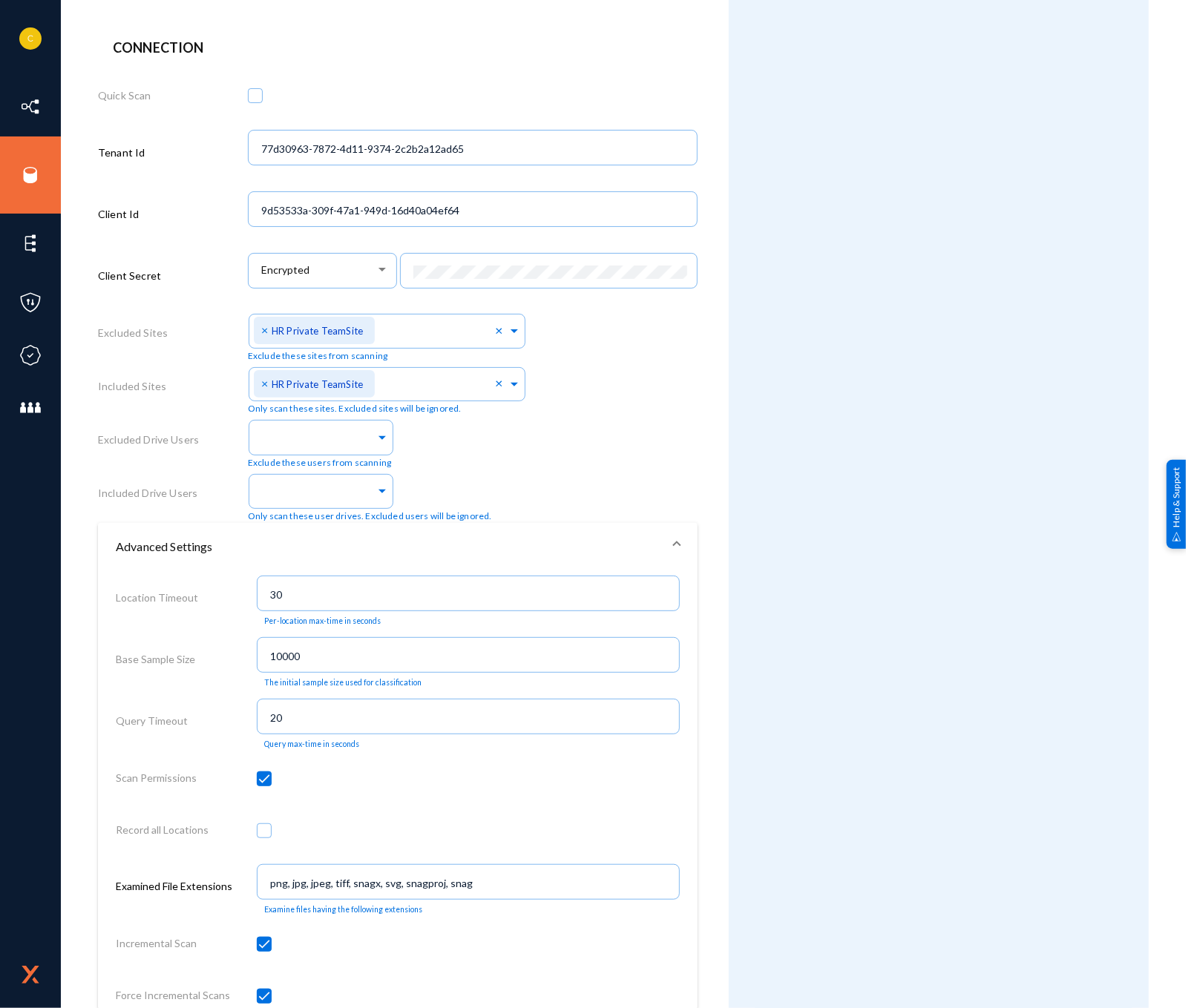
scroll to position [519, 0]
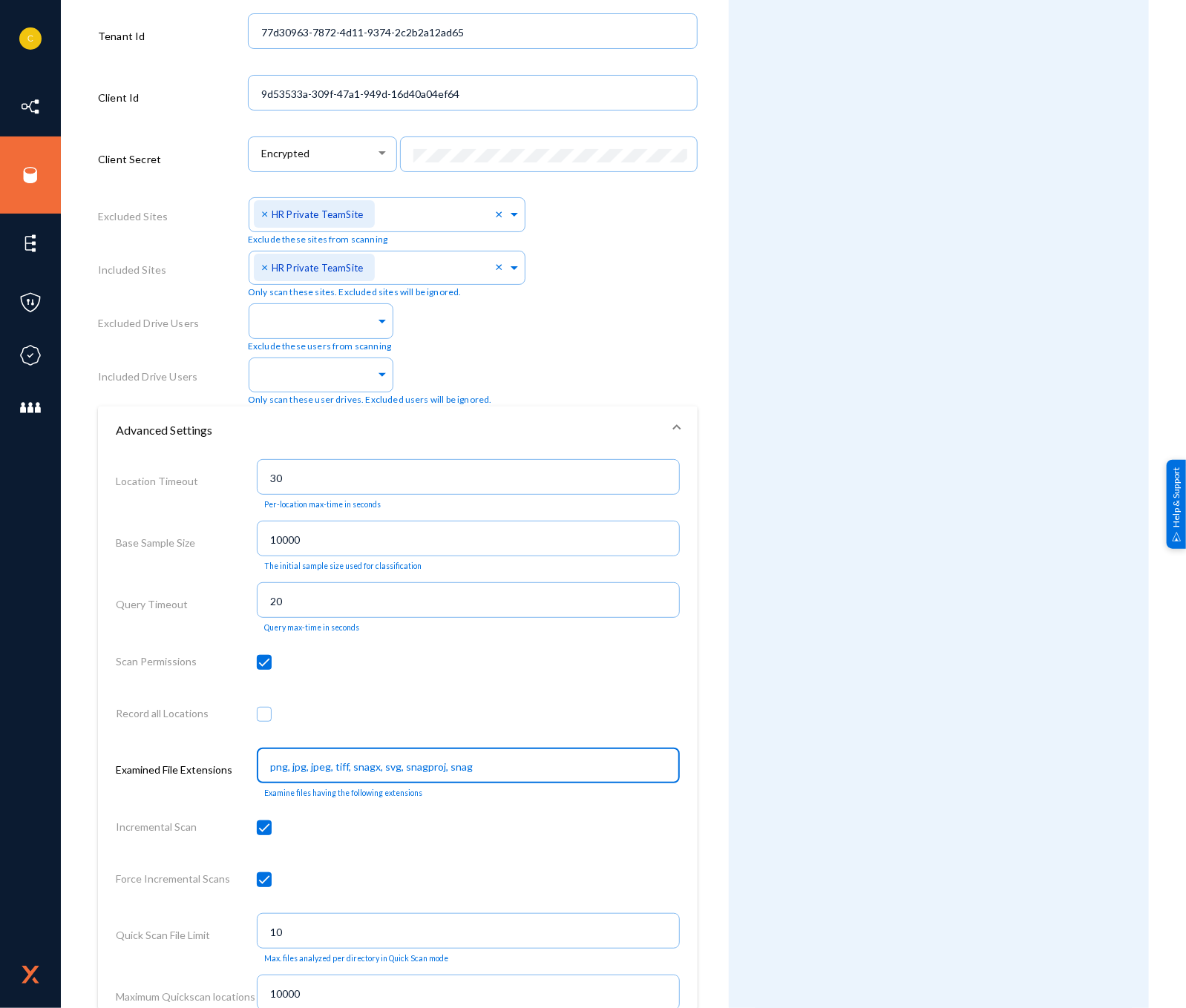
drag, startPoint x: 548, startPoint y: 768, endPoint x: 235, endPoint y: 764, distance: 313.0
click at [235, 764] on div "Examined File Extensions png, jpg, jpeg, tiff, snagx, svg, snagproj, snag Exami…" at bounding box center [397, 773] width 564 height 62
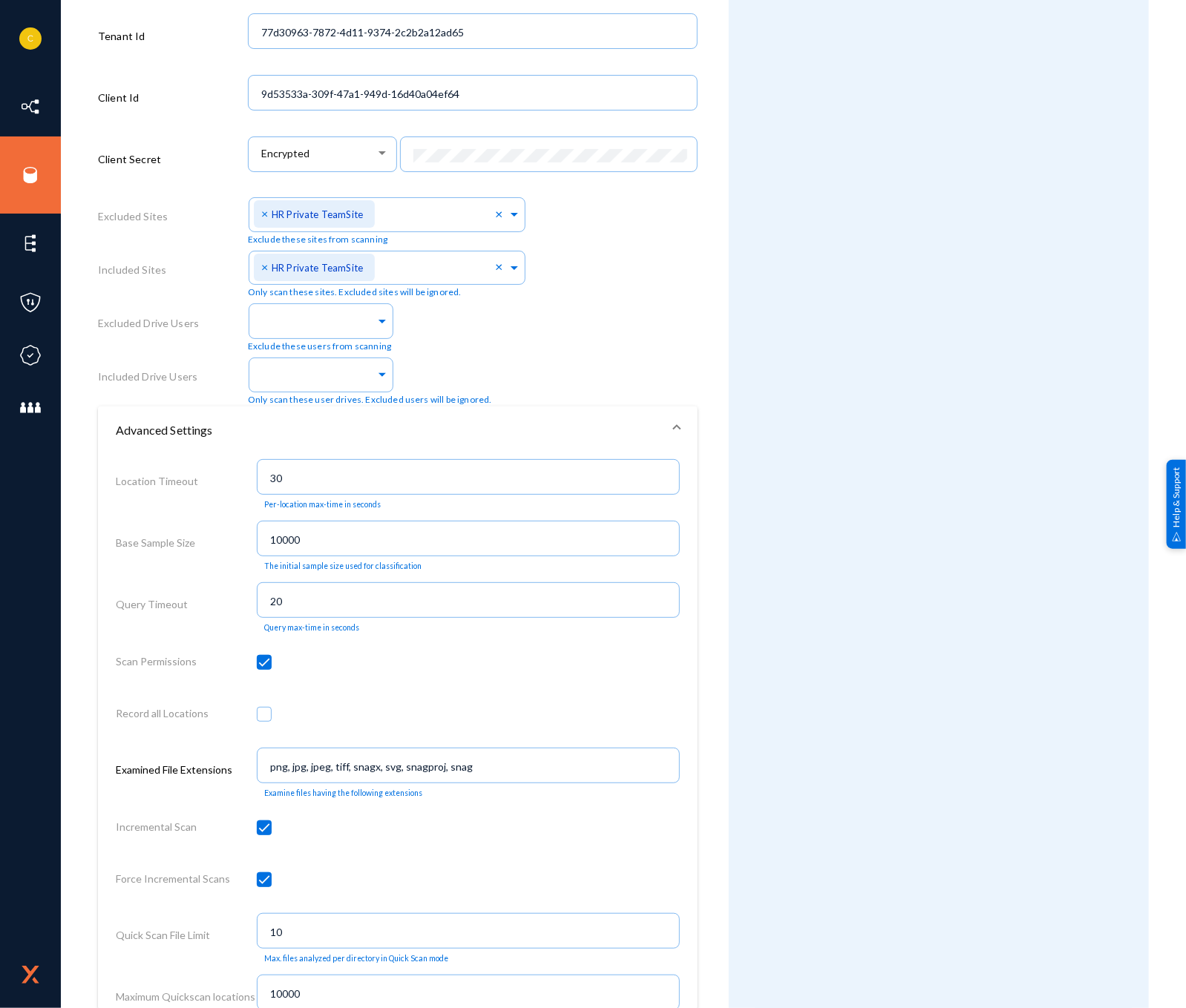
click at [828, 668] on div "Attributes Add Attribute" at bounding box center [939, 687] width 420 height 2339
click at [775, 751] on div "Attributes Add Attribute" at bounding box center [939, 687] width 420 height 2339
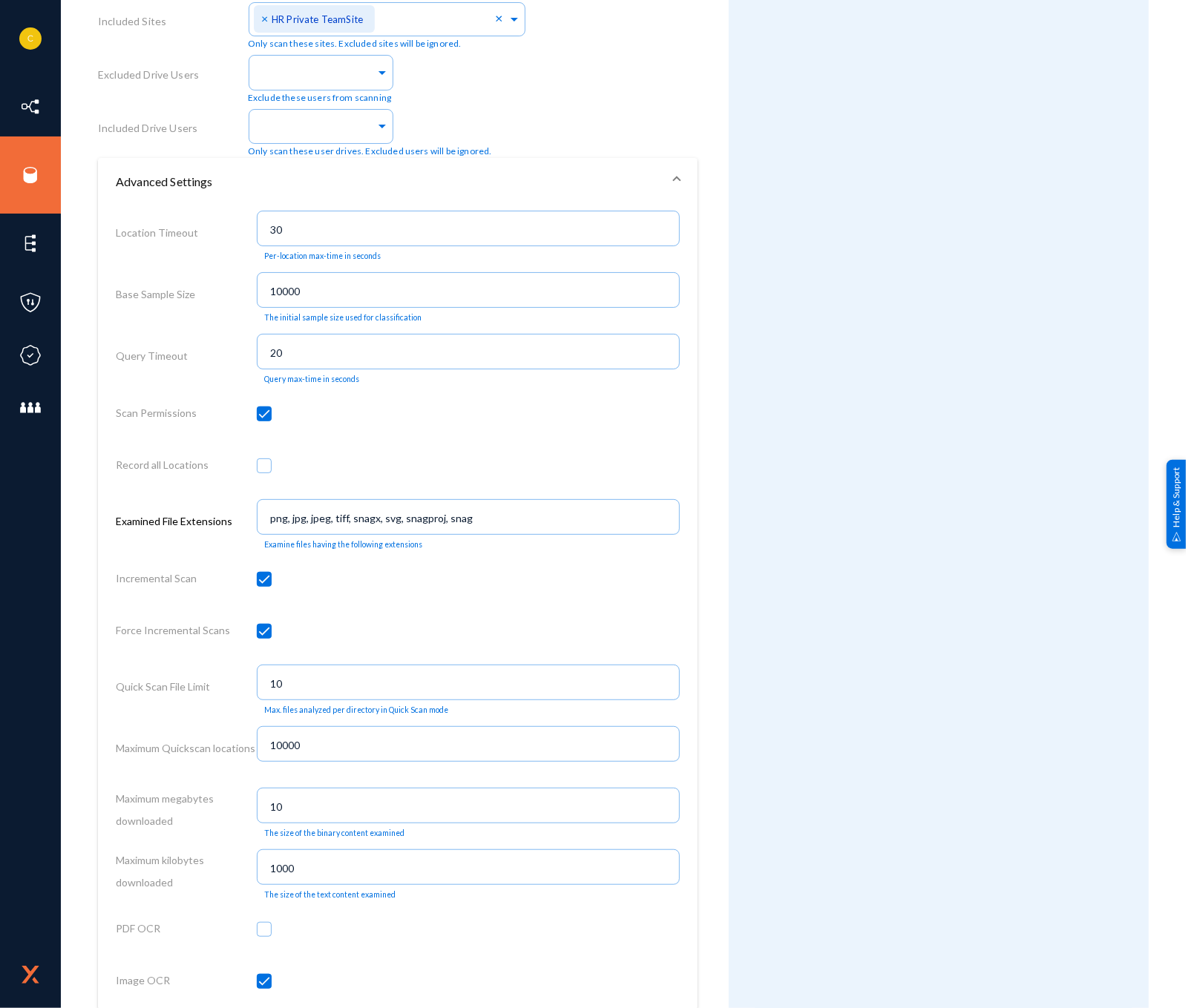
scroll to position [891, 0]
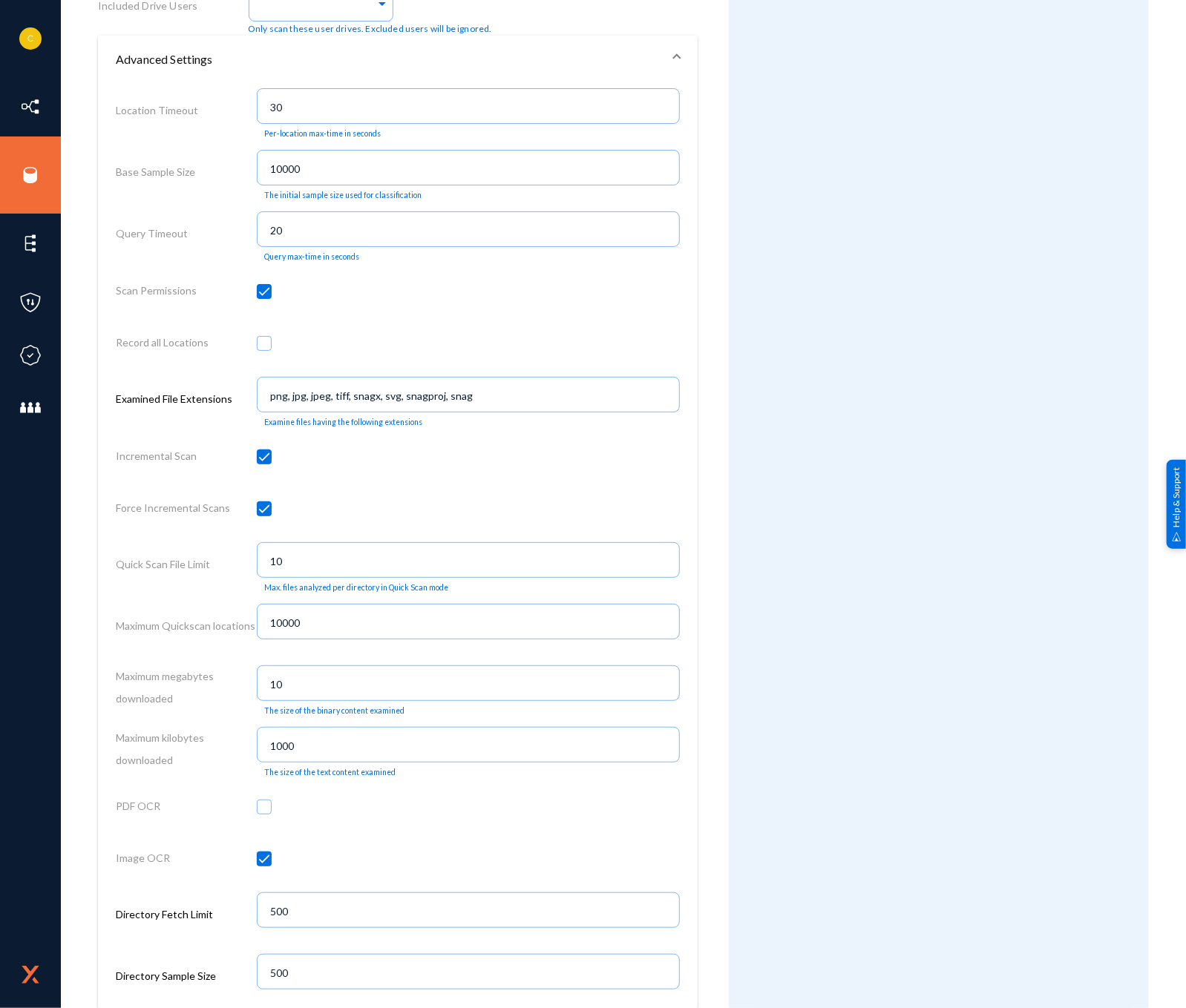
click at [842, 373] on div "Attributes Add Attribute" at bounding box center [939, 316] width 420 height 2339
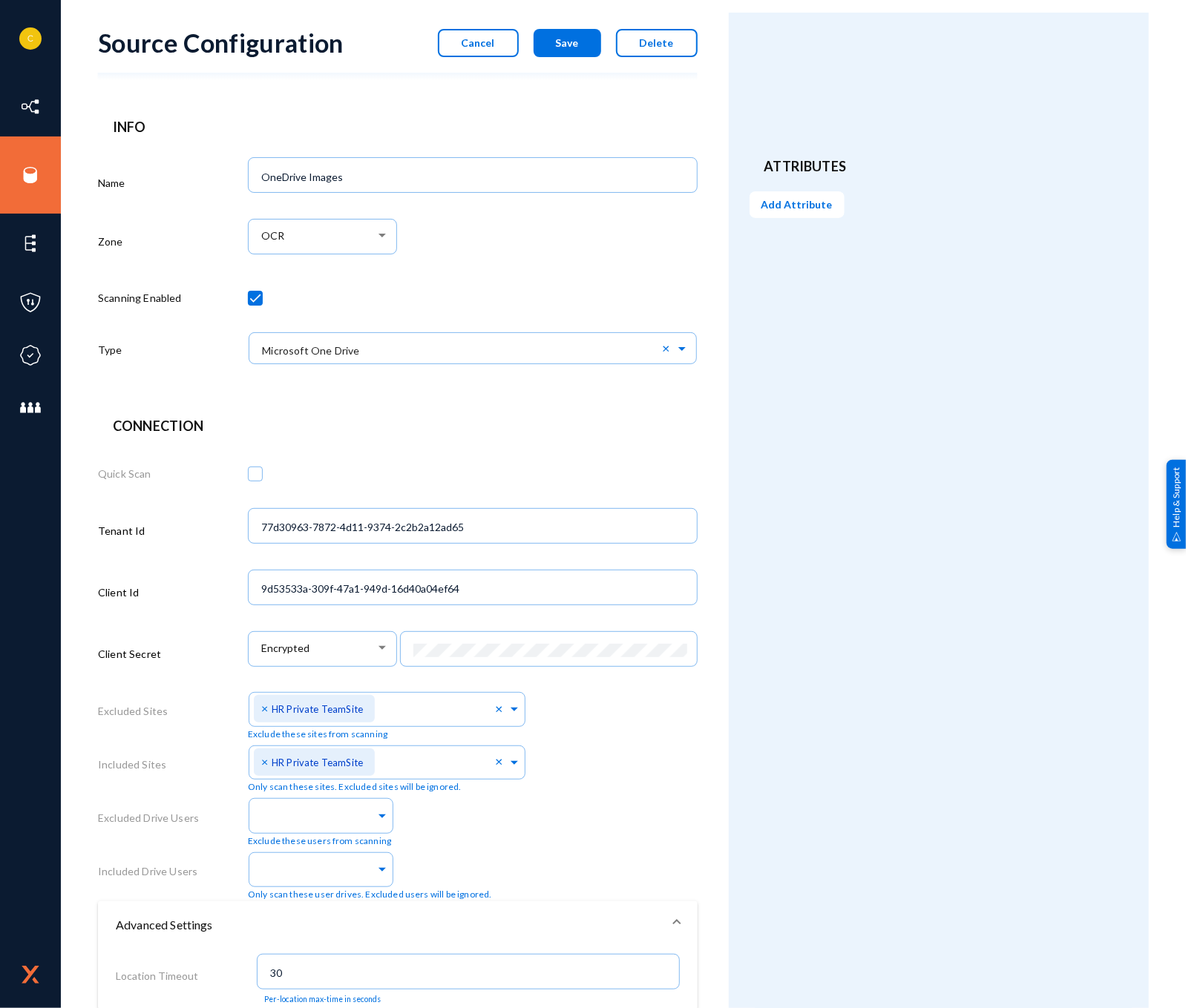
scroll to position [0, 0]
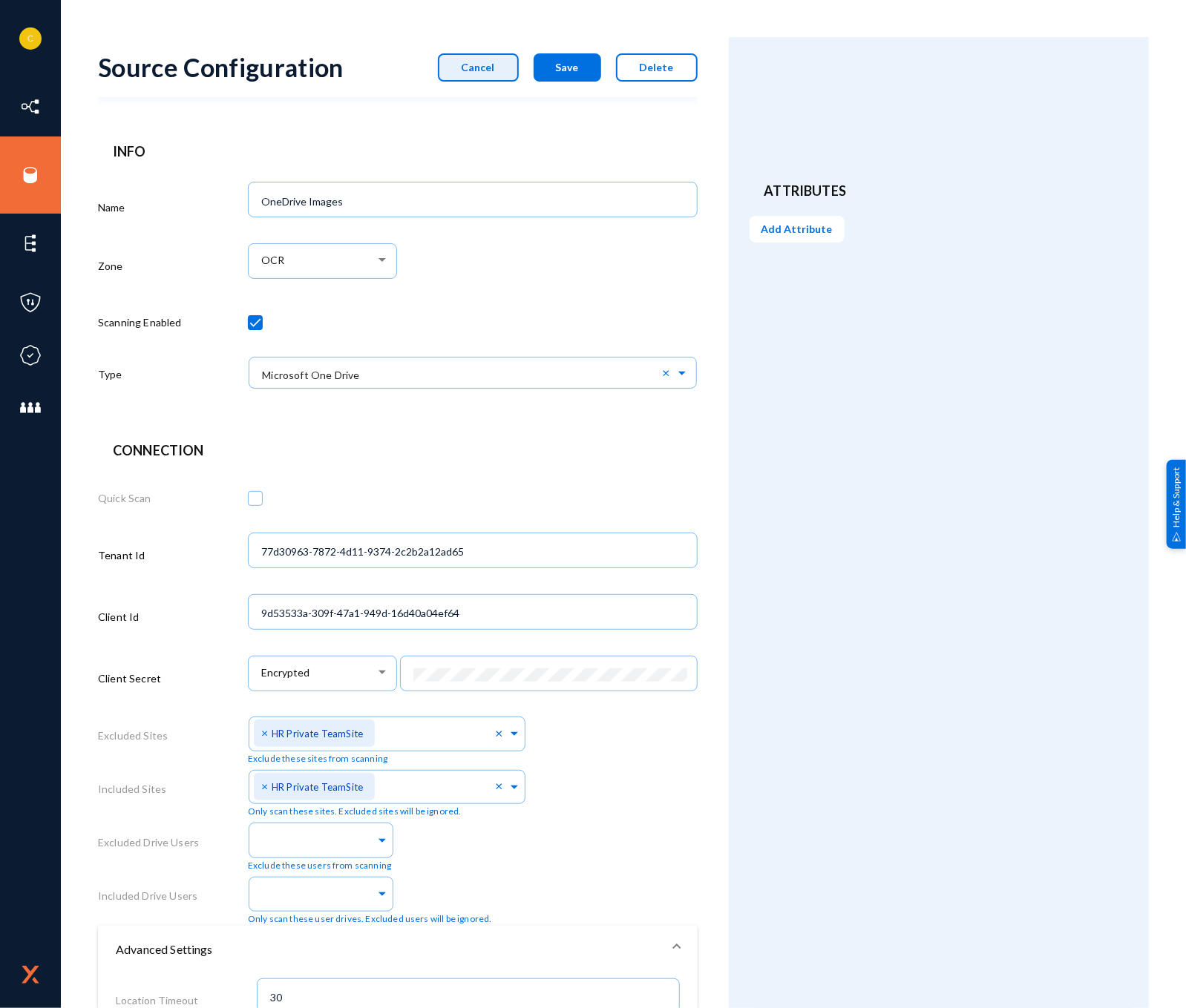
click at [495, 76] on button "Cancel" at bounding box center [478, 68] width 81 height 29
